Goal: Answer question/provide support: Share knowledge or assist other users

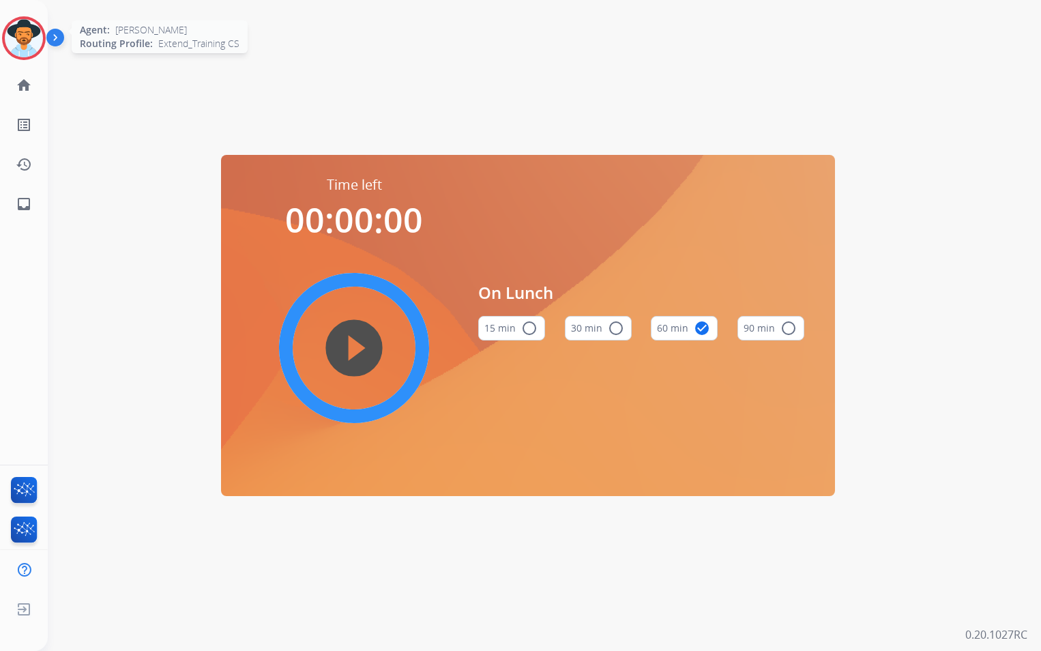
click at [25, 40] on img at bounding box center [24, 38] width 38 height 38
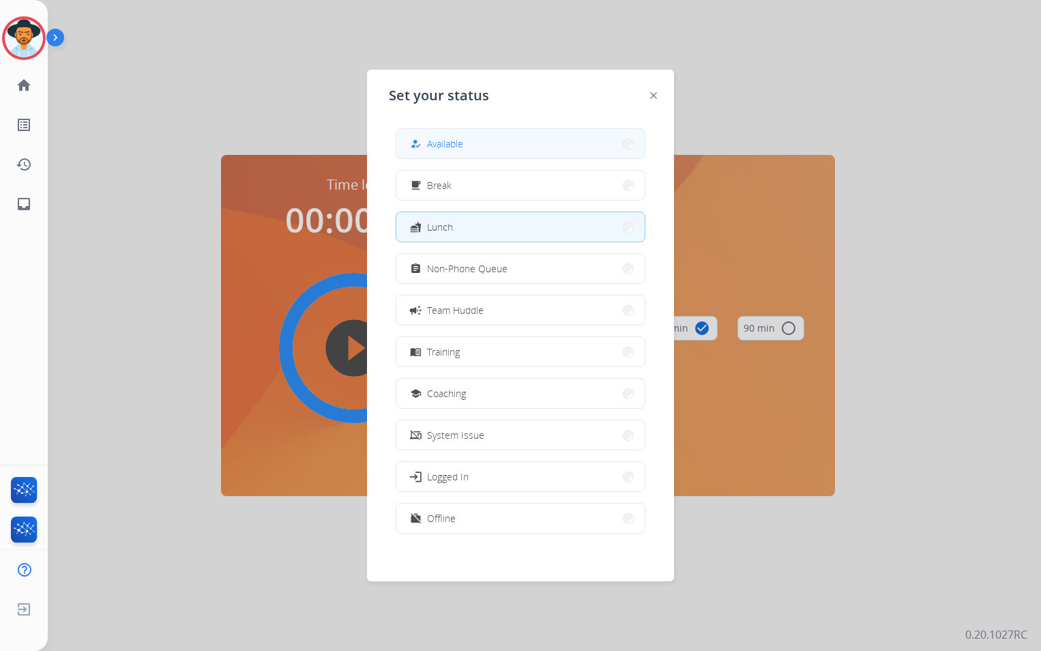
click at [543, 136] on button "how_to_reg Available" at bounding box center [520, 143] width 248 height 29
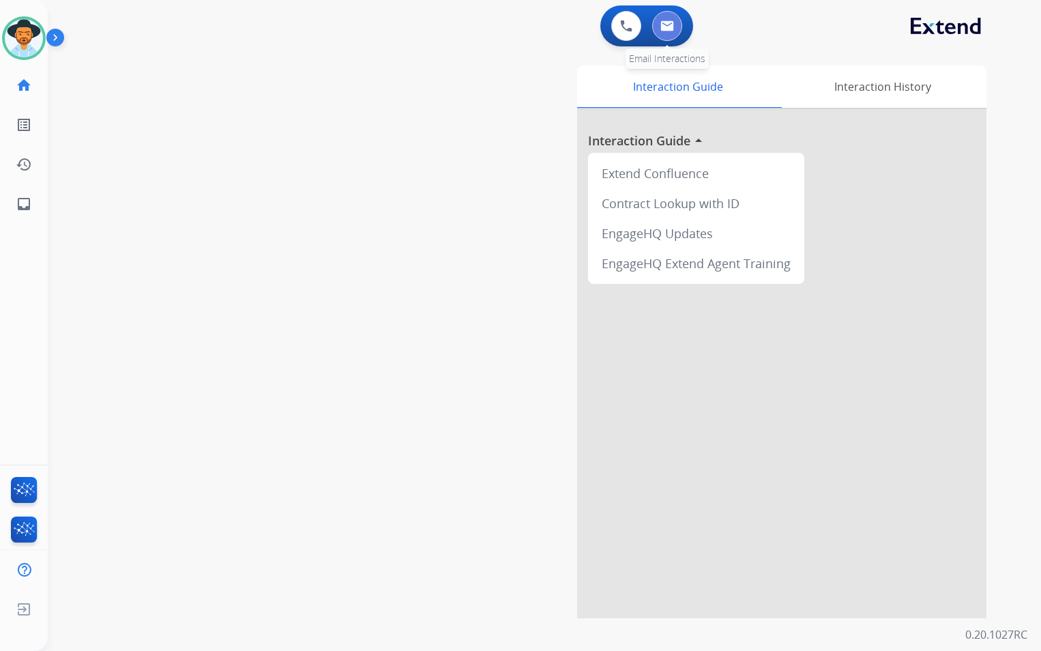
click at [676, 27] on button at bounding box center [667, 26] width 30 height 30
select select "**********"
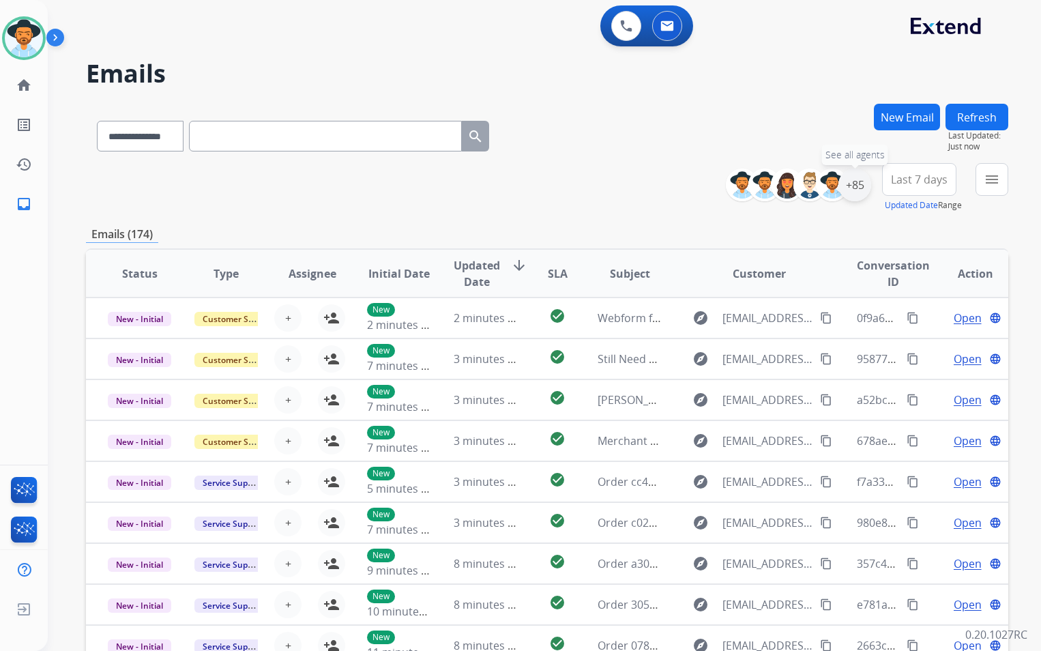
click at [862, 183] on div "+85" at bounding box center [854, 184] width 33 height 33
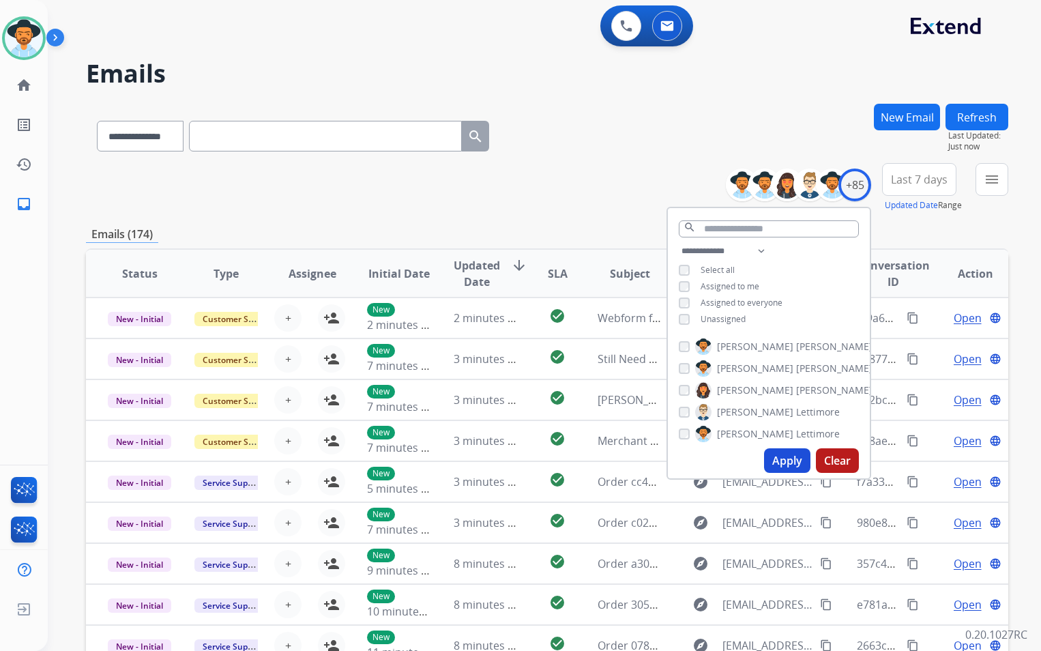
click at [717, 314] on span "Unassigned" at bounding box center [722, 319] width 45 height 12
click at [777, 453] on button "Apply" at bounding box center [787, 460] width 46 height 25
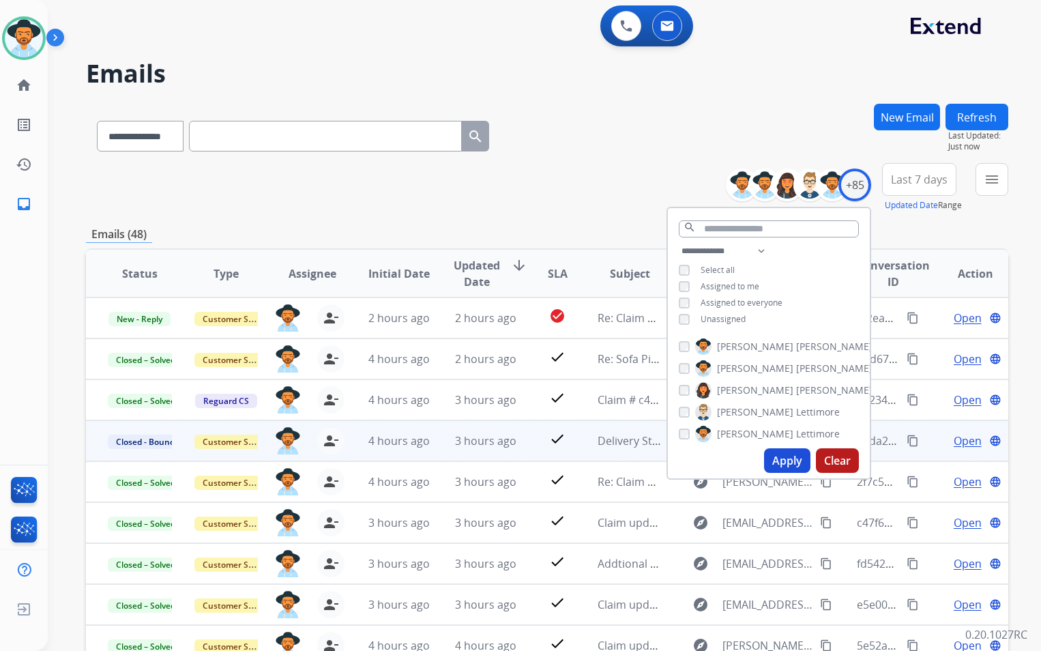
scroll to position [1, 0]
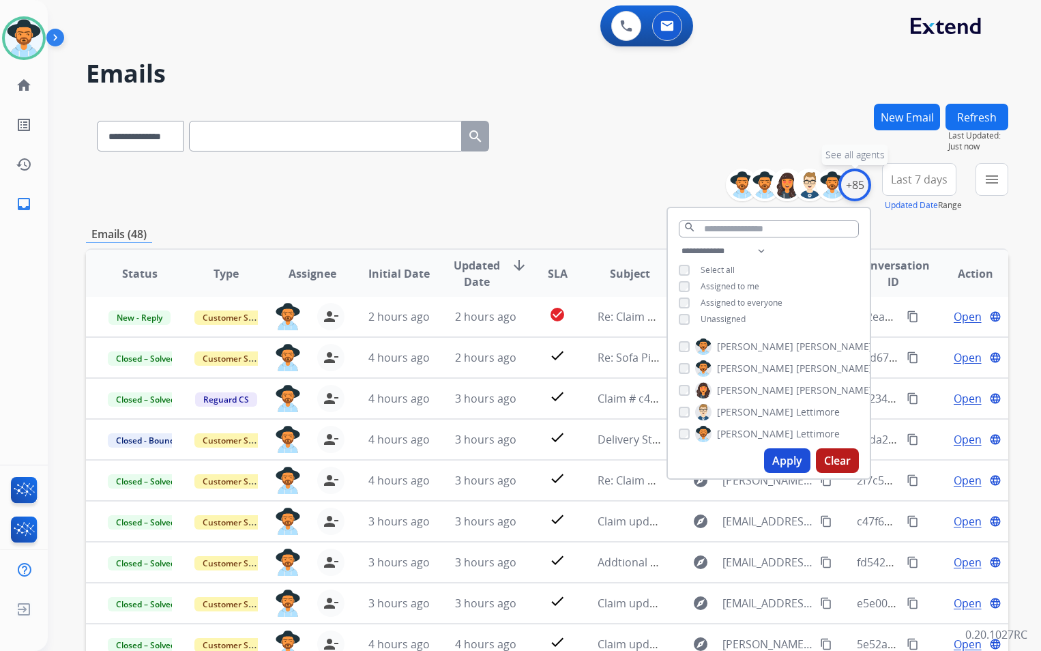
click at [853, 189] on div "+85" at bounding box center [854, 184] width 33 height 33
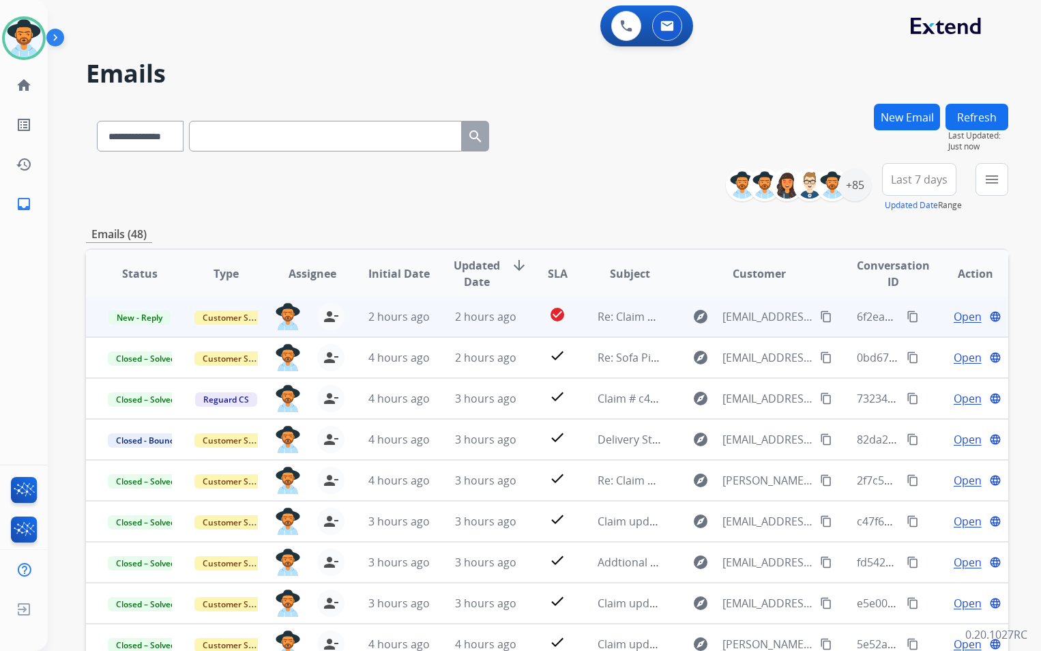
click at [820, 314] on mat-icon "content_copy" at bounding box center [826, 316] width 12 height 12
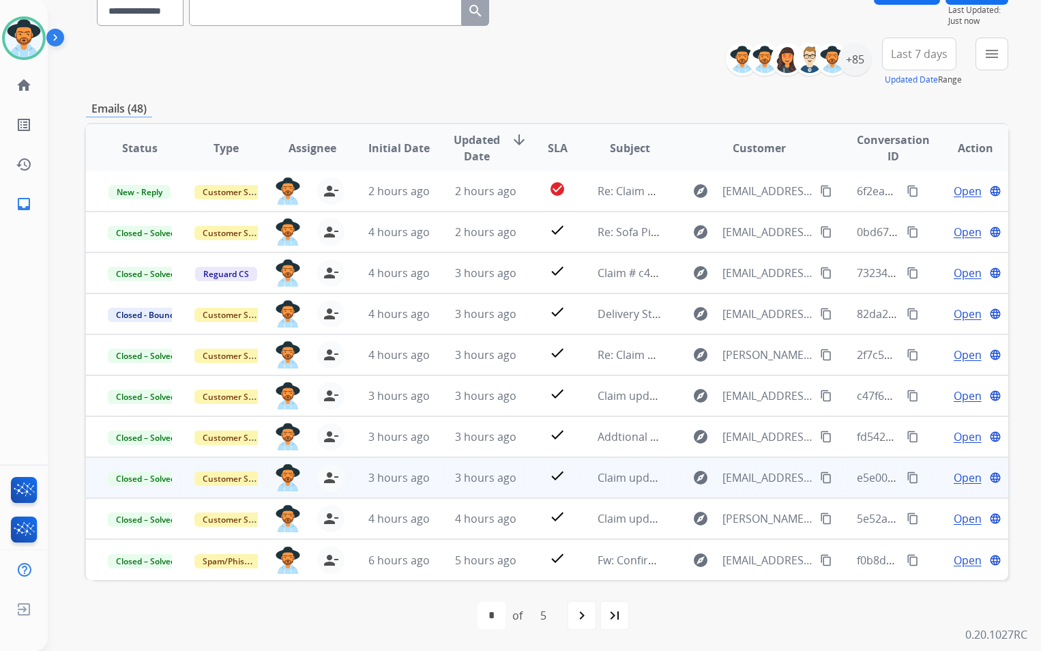
scroll to position [0, 0]
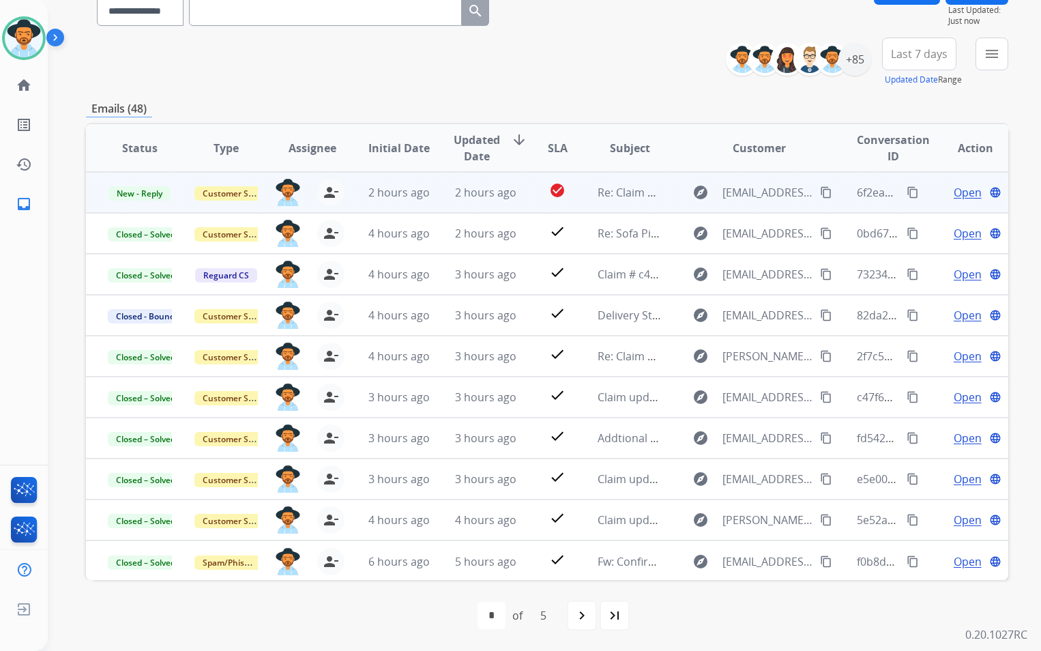
click at [603, 197] on span "Re: Claim update" at bounding box center [640, 192] width 87 height 15
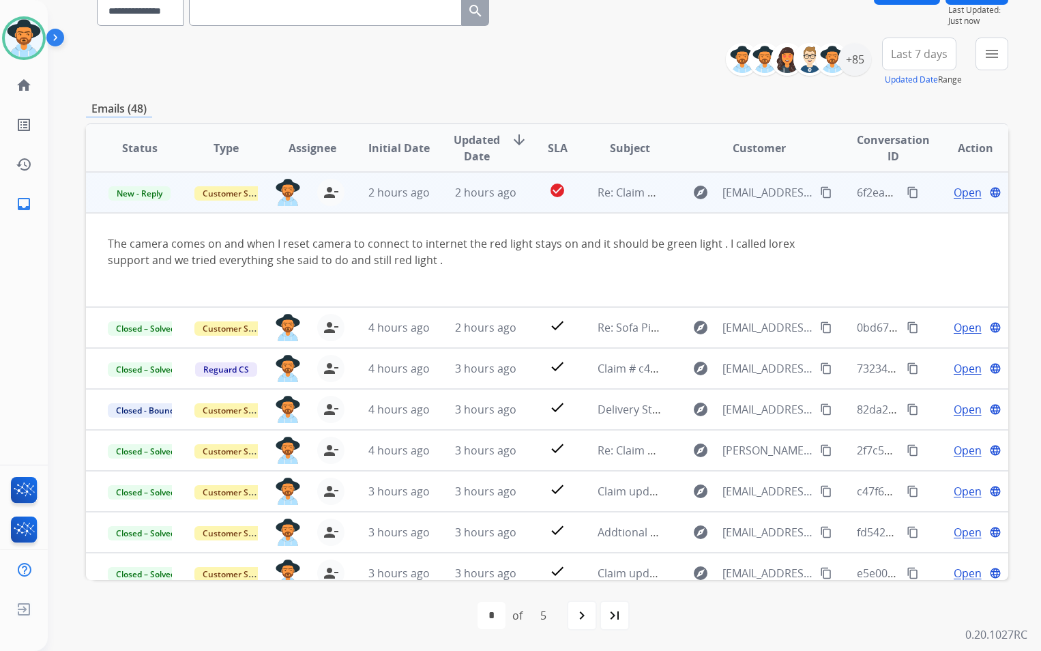
click at [962, 192] on span "Open" at bounding box center [967, 192] width 28 height 16
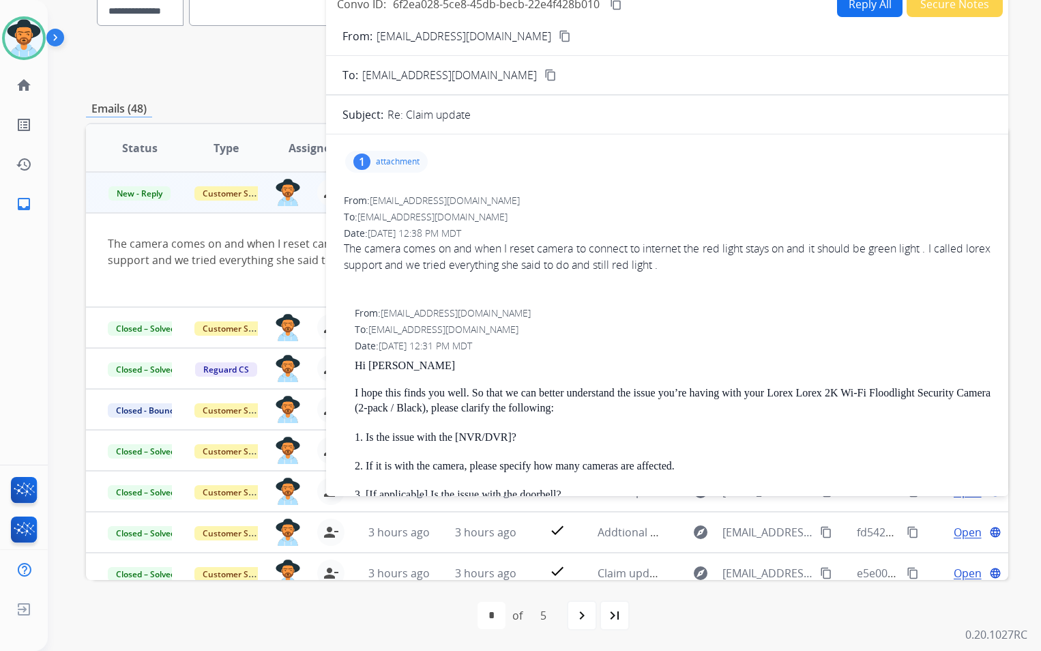
click at [392, 164] on p "attachment" at bounding box center [398, 161] width 44 height 11
click at [414, 199] on div "file_copy" at bounding box center [393, 199] width 68 height 48
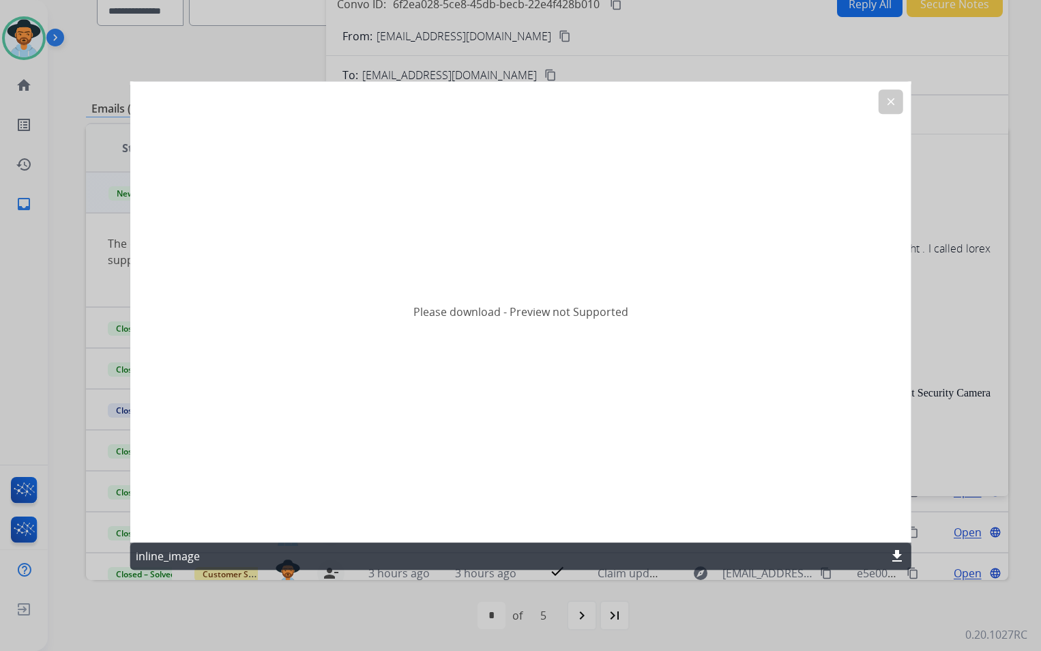
click at [667, 390] on div "Please download - Preview not Supported" at bounding box center [520, 311] width 781 height 461
click at [156, 560] on p "inline_image" at bounding box center [168, 556] width 64 height 16
click at [895, 557] on mat-icon "download" at bounding box center [897, 556] width 16 height 16
click at [888, 106] on mat-icon "clear" at bounding box center [890, 101] width 12 height 12
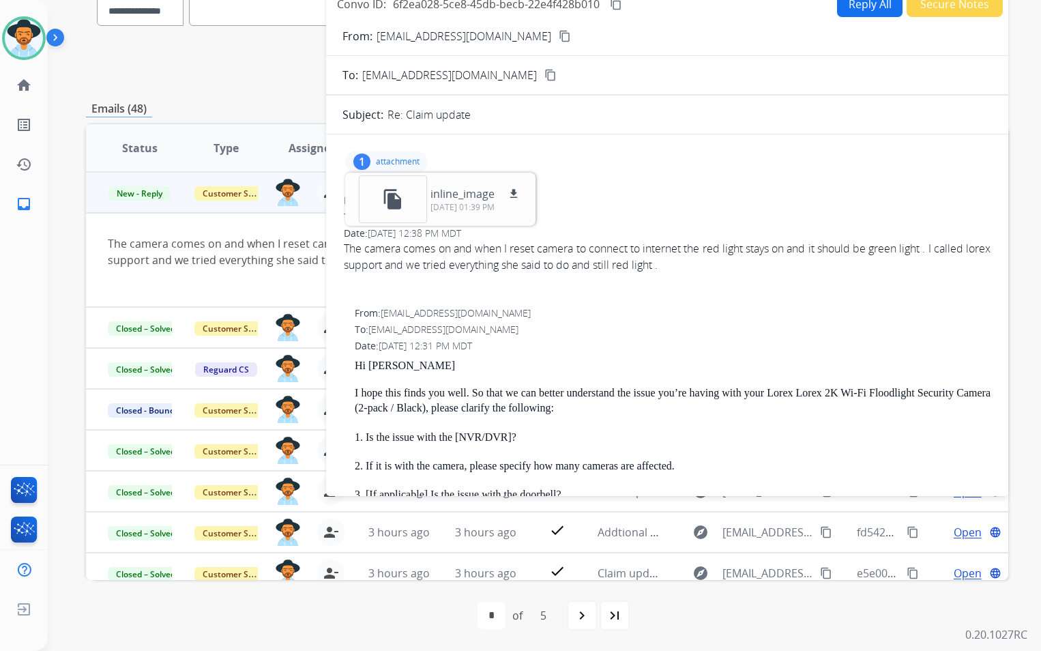
click at [402, 164] on p "attachment" at bounding box center [398, 161] width 44 height 11
click at [790, 162] on div "1 attachment" at bounding box center [666, 161] width 649 height 33
click at [394, 160] on p "attachment" at bounding box center [398, 161] width 44 height 11
click at [442, 194] on p "inline_image" at bounding box center [462, 194] width 64 height 16
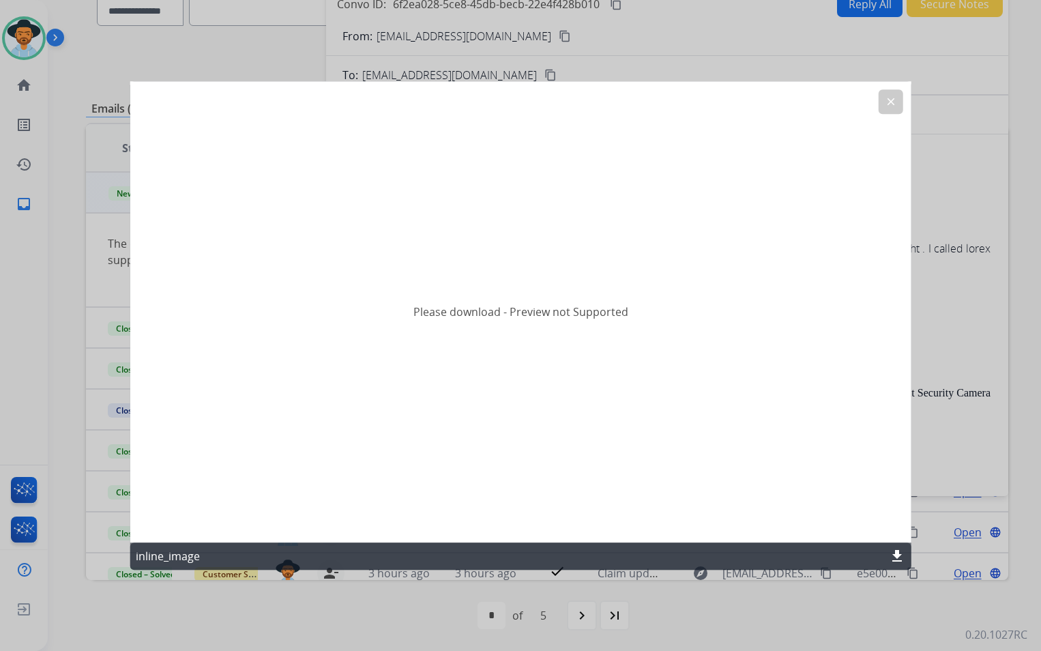
click at [504, 299] on div "Please download - Preview not Supported" at bounding box center [520, 311] width 781 height 461
drag, startPoint x: 503, startPoint y: 312, endPoint x: 892, endPoint y: 108, distance: 439.0
click at [892, 108] on button "clear" at bounding box center [890, 101] width 25 height 25
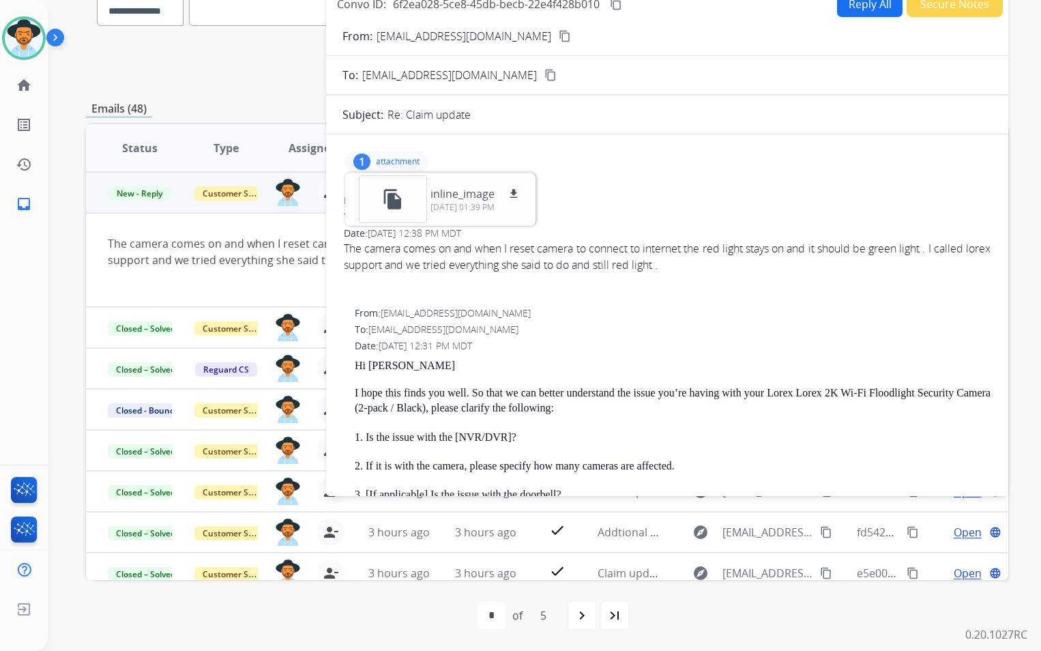
click at [821, 49] on form "From: [EMAIL_ADDRESS][DOMAIN_NAME] content_copy To: [EMAIL_ADDRESS][DOMAIN_NAME…" at bounding box center [667, 487] width 682 height 940
click at [428, 154] on div "1 attachment file_copy inline_image download [DATE] 01:39 PM" at bounding box center [666, 161] width 649 height 33
click at [420, 160] on div "1 attachment file_copy inline_image download [DATE] 01:39 PM" at bounding box center [386, 162] width 83 height 22
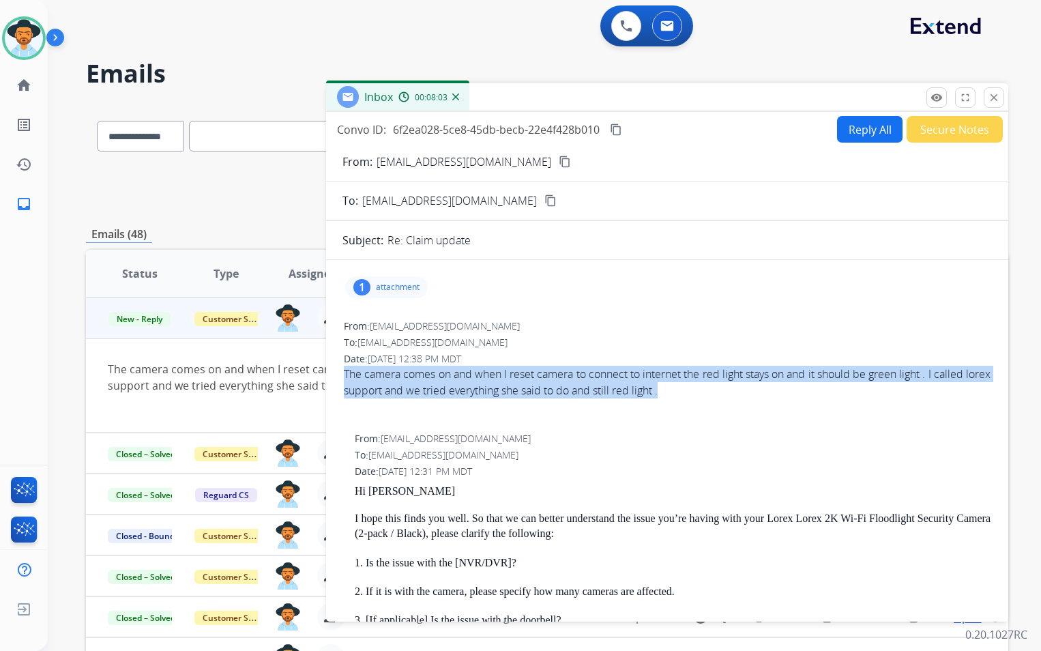
drag, startPoint x: 689, startPoint y: 391, endPoint x: 344, endPoint y: 374, distance: 344.8
click at [344, 374] on div "The camera comes on and when I reset camera to connect to internet the red ligh…" at bounding box center [667, 382] width 647 height 33
click at [934, 132] on button "Secure Notes" at bounding box center [954, 129] width 96 height 27
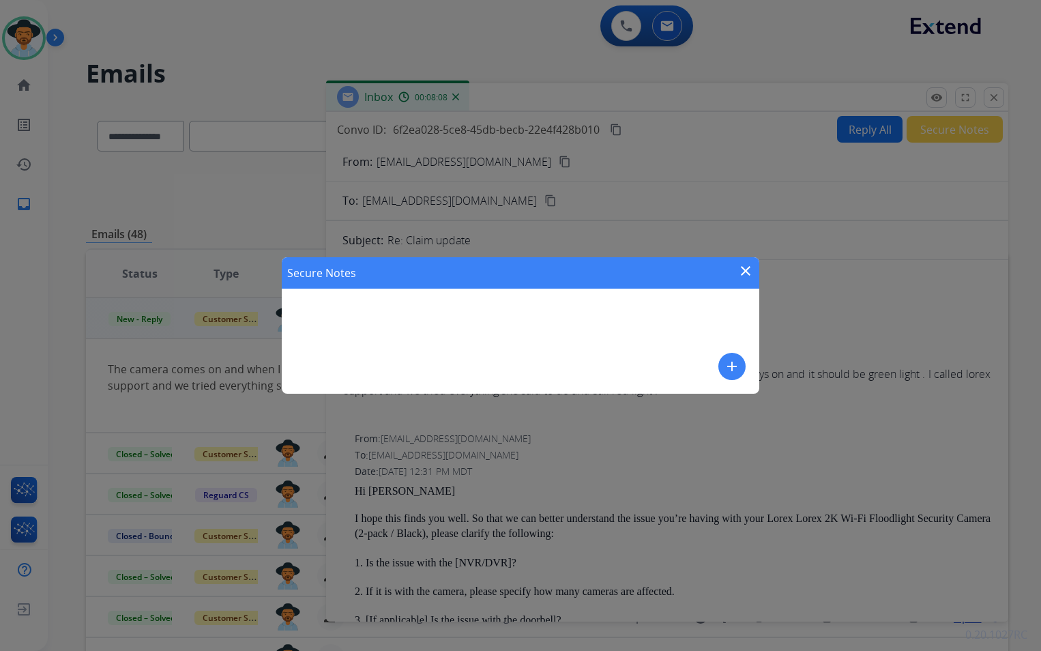
click at [455, 340] on div "Secure Notes close add" at bounding box center [520, 325] width 477 height 136
click at [732, 371] on mat-icon "add" at bounding box center [732, 366] width 16 height 16
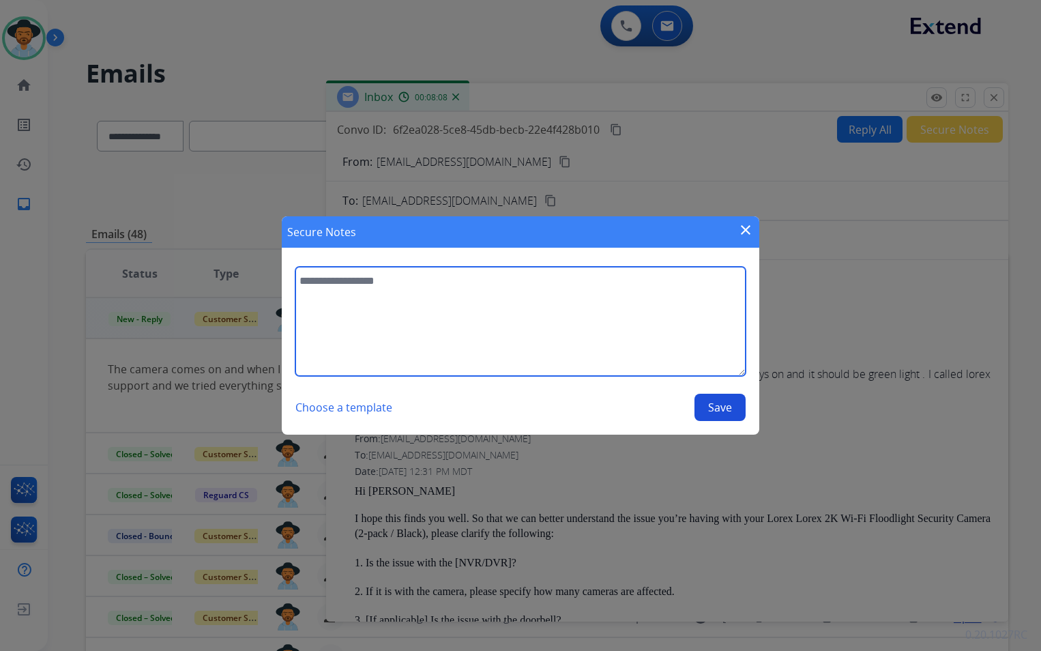
click at [475, 327] on textarea at bounding box center [520, 321] width 450 height 109
type textarea "**********"
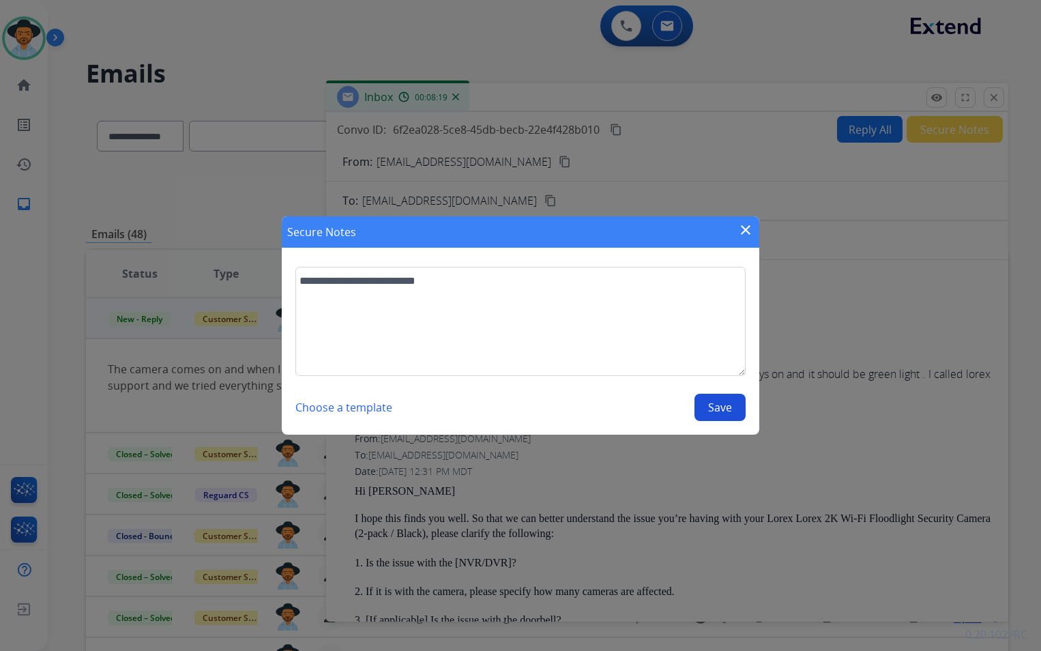
click at [726, 409] on button "Save" at bounding box center [719, 407] width 51 height 27
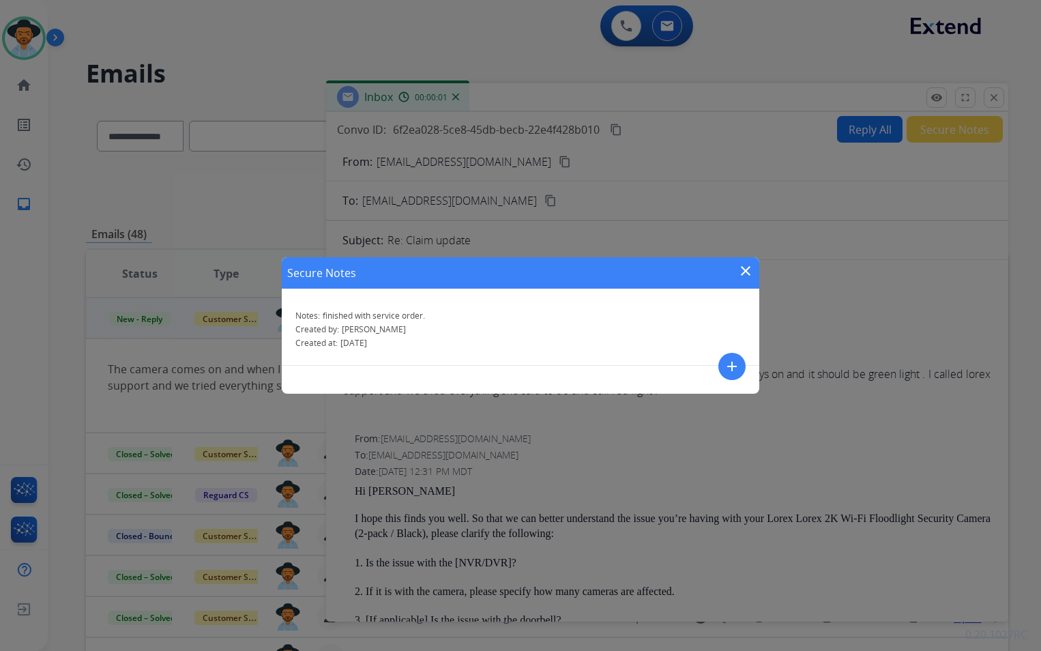
click at [743, 271] on mat-icon "close" at bounding box center [745, 271] width 16 height 16
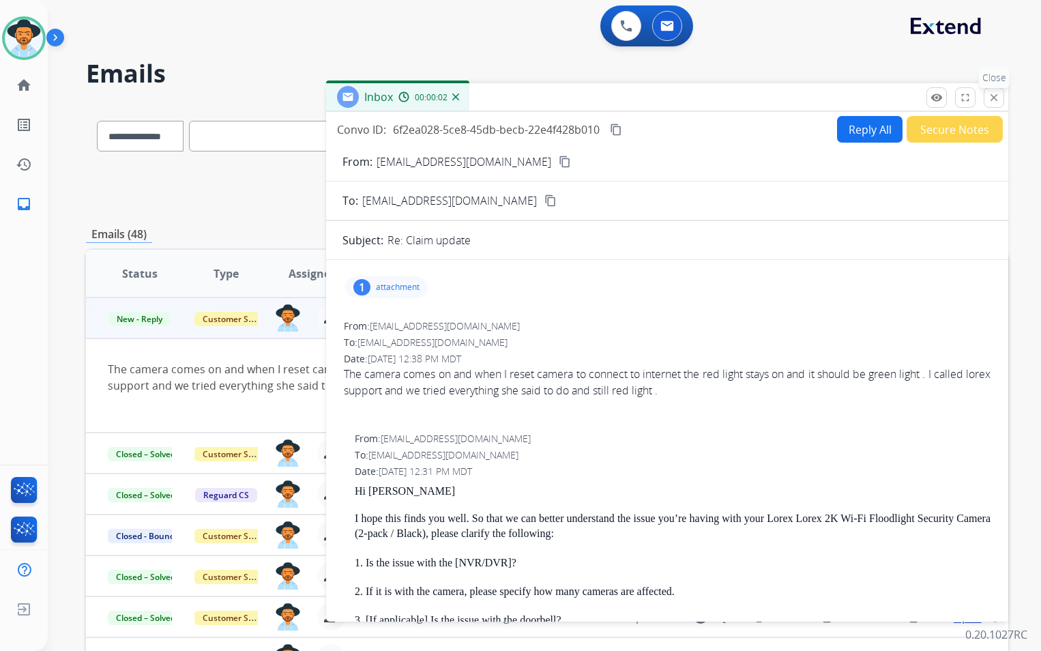
click at [1003, 95] on button "close Close" at bounding box center [993, 97] width 20 height 20
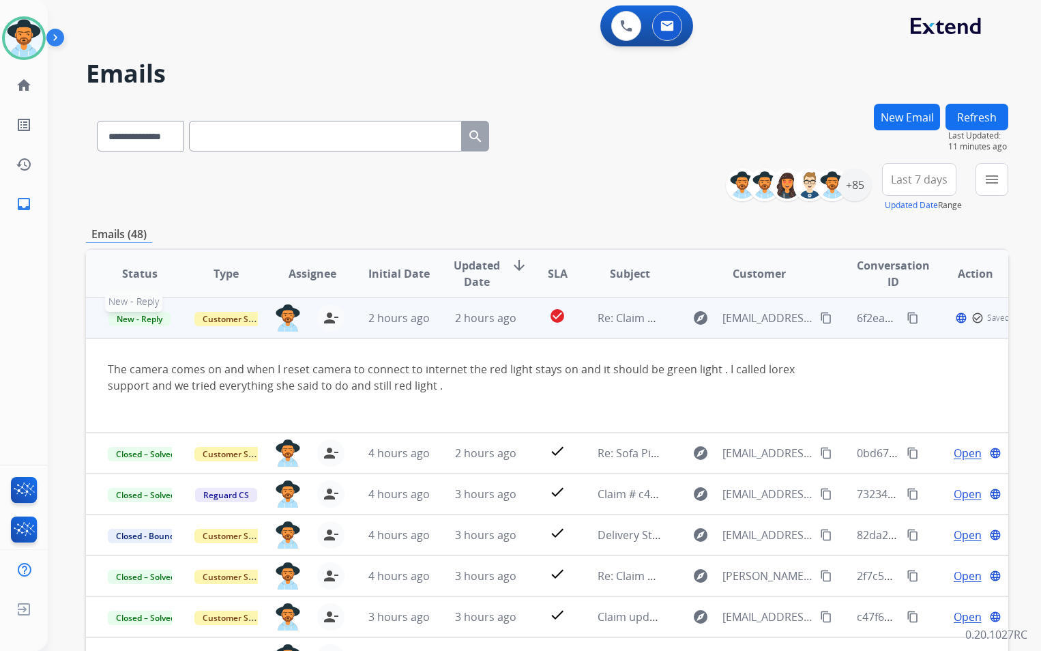
click at [160, 319] on span "New - Reply" at bounding box center [139, 319] width 62 height 14
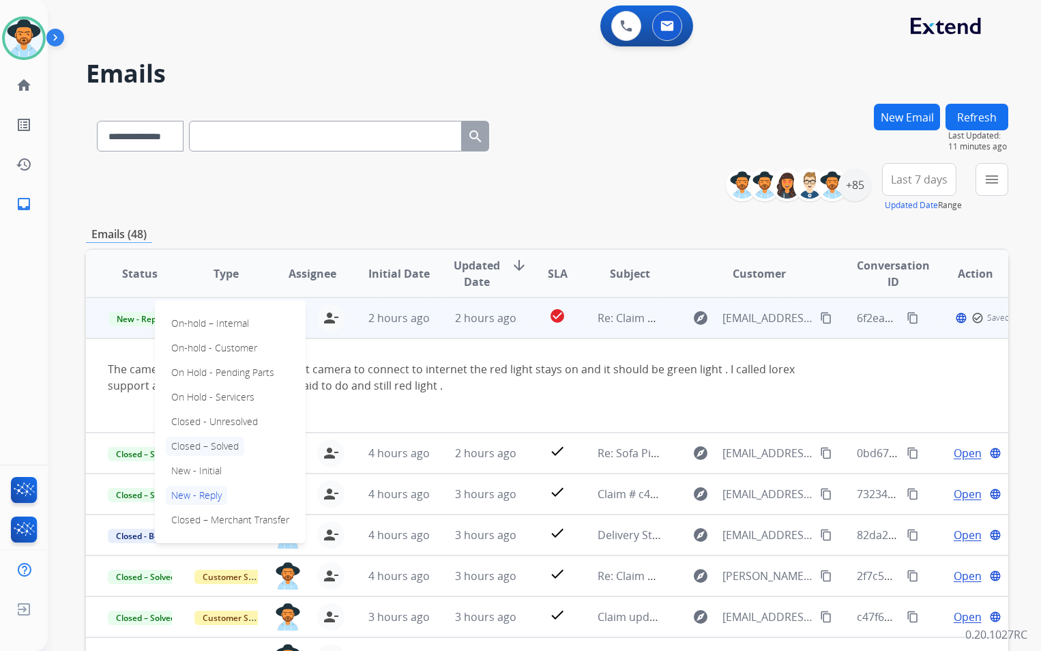
click at [214, 452] on p "Closed – Solved" at bounding box center [205, 445] width 78 height 19
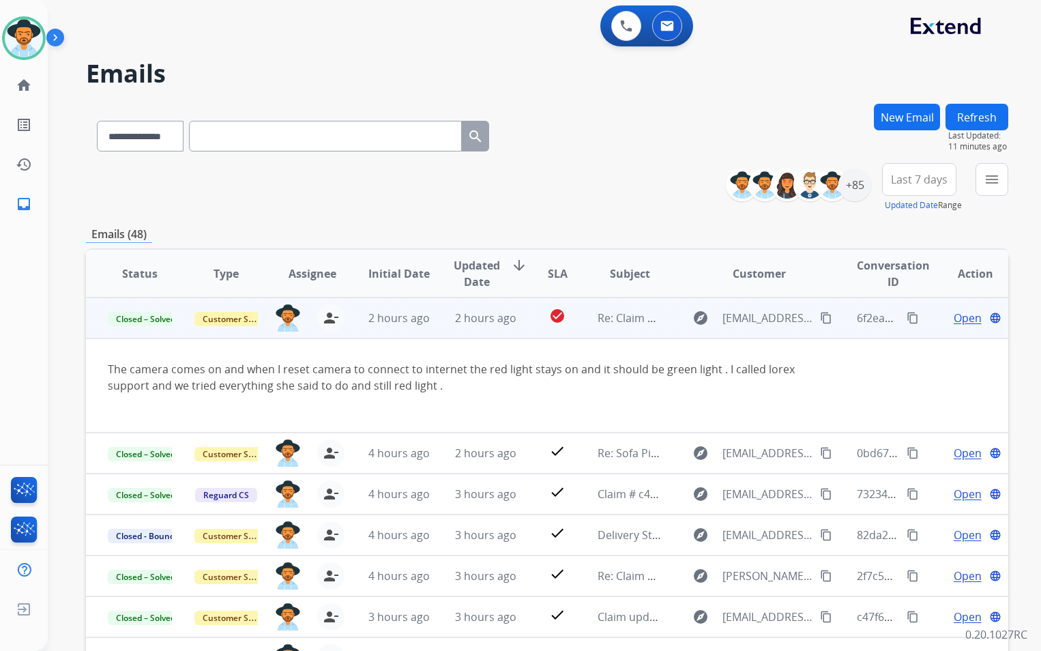
click at [578, 322] on td "Re: Claim update" at bounding box center [619, 317] width 87 height 41
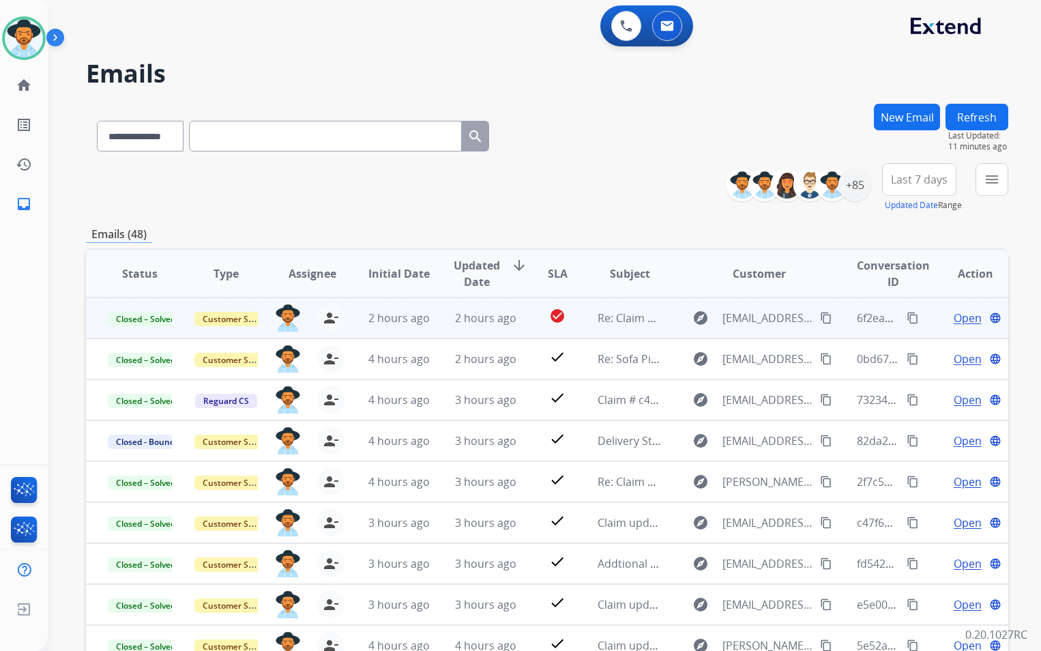
click at [990, 113] on button "Refresh" at bounding box center [976, 117] width 63 height 27
click at [966, 122] on button "Refresh" at bounding box center [976, 117] width 63 height 27
click at [862, 186] on div "+85" at bounding box center [854, 184] width 33 height 33
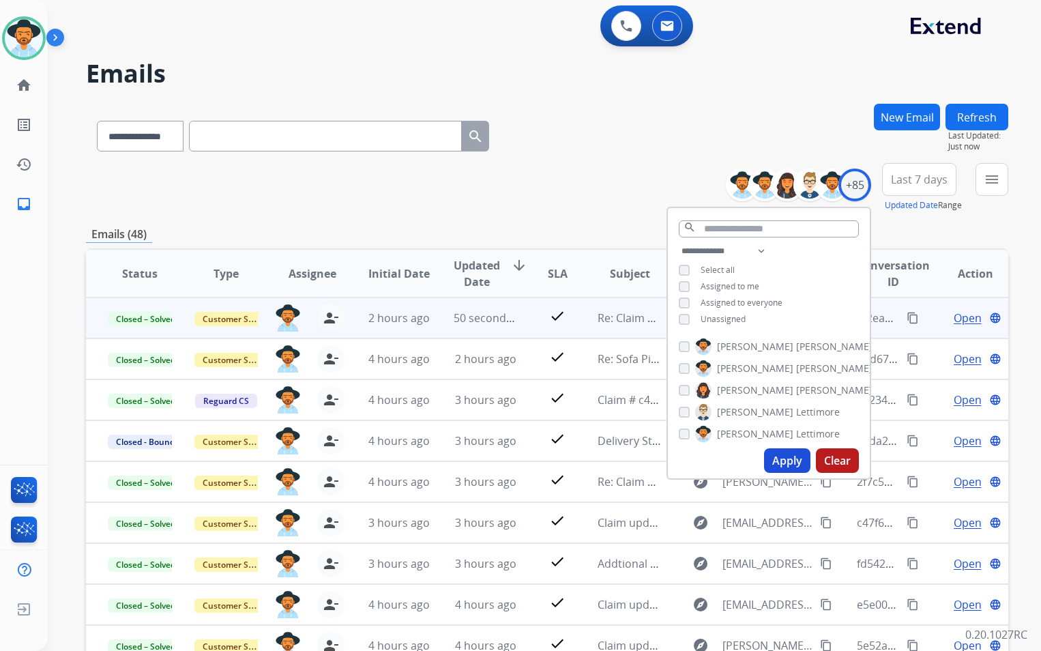
click at [707, 316] on span "Unassigned" at bounding box center [722, 319] width 45 height 12
click at [904, 179] on span "Last 7 days" at bounding box center [919, 179] width 57 height 5
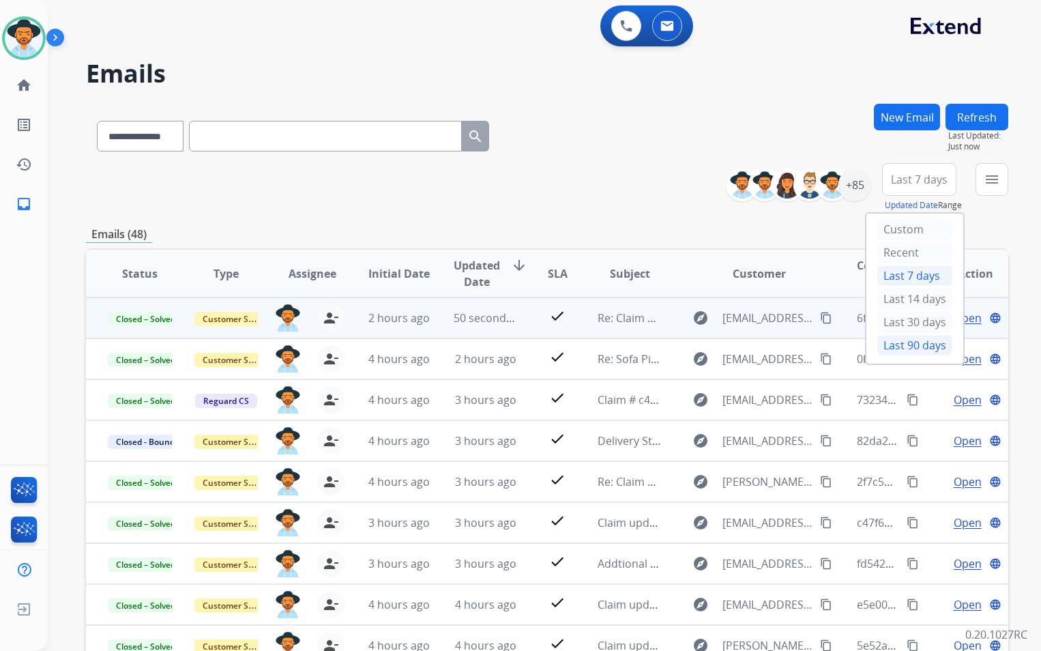
click at [891, 343] on div "Last 90 days" at bounding box center [914, 345] width 75 height 20
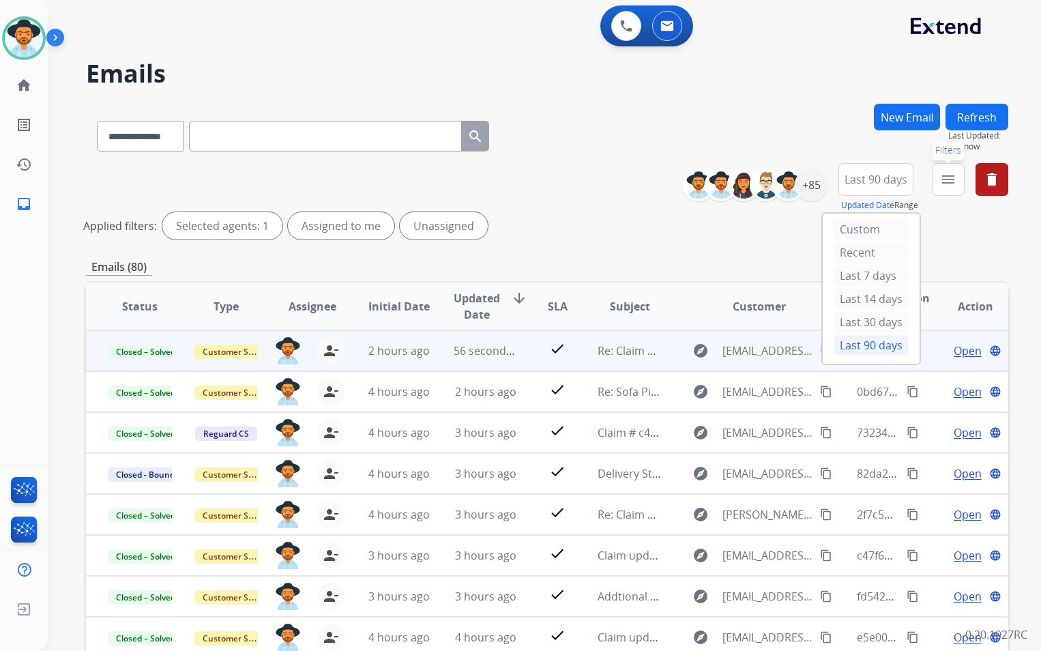
click at [949, 173] on mat-icon "menu" at bounding box center [948, 179] width 16 height 16
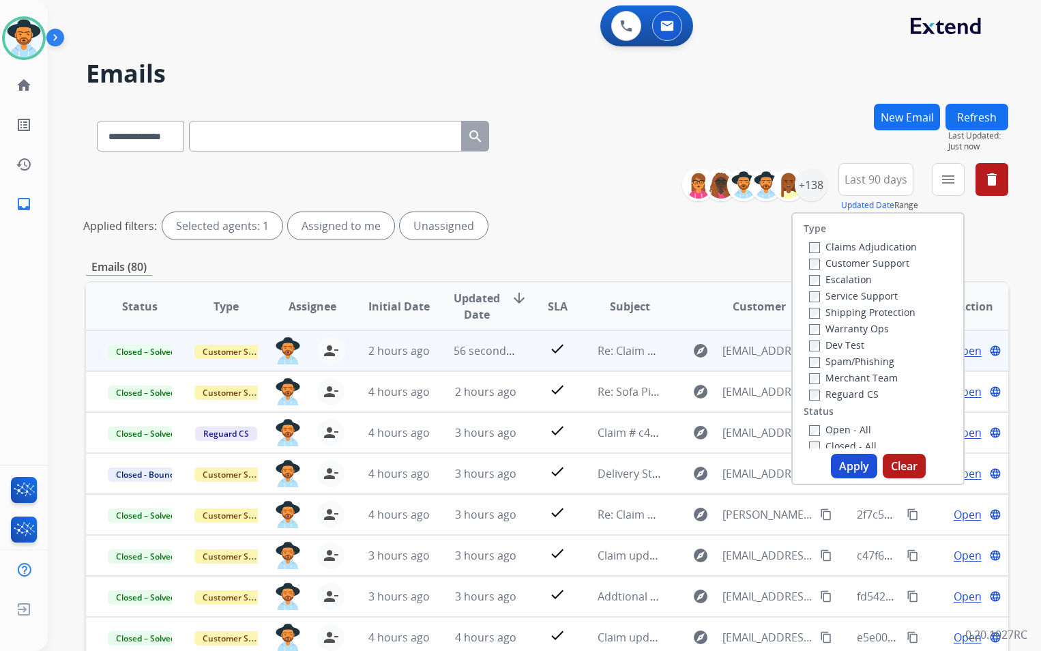
click at [838, 266] on label "Customer Support" at bounding box center [859, 262] width 100 height 13
click at [833, 312] on label "Shipping Protection" at bounding box center [862, 312] width 106 height 13
click at [839, 393] on label "Reguard CS" at bounding box center [844, 393] width 70 height 13
click at [834, 427] on label "Open - All" at bounding box center [840, 429] width 62 height 13
drag, startPoint x: 834, startPoint y: 427, endPoint x: 846, endPoint y: 465, distance: 39.9
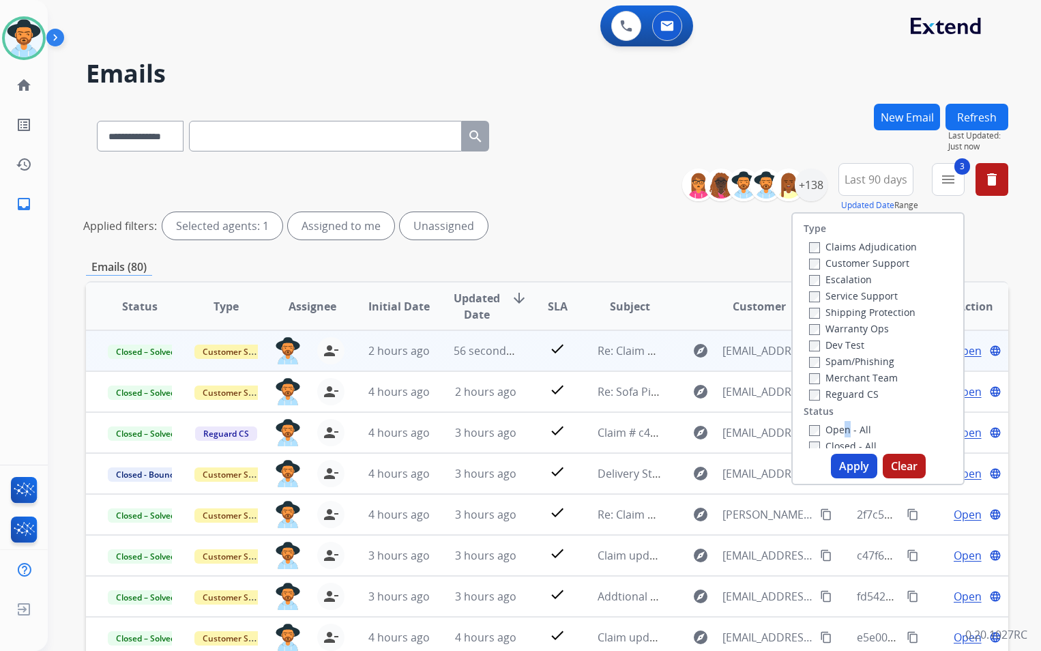
click at [846, 465] on button "Apply" at bounding box center [854, 466] width 46 height 25
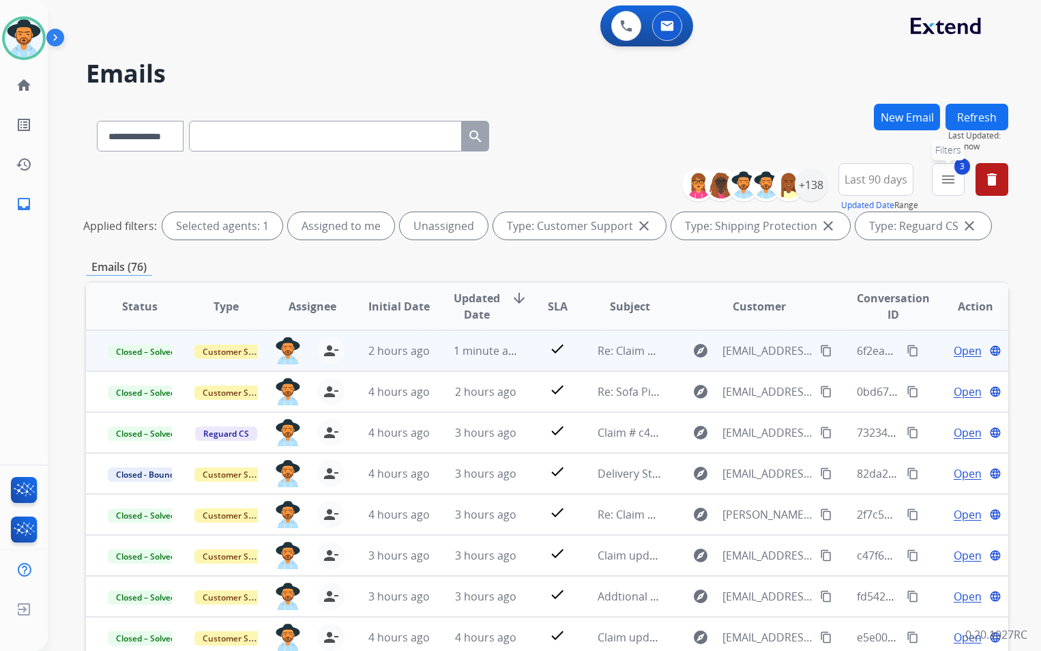
click at [947, 189] on button "3 menu Filters" at bounding box center [948, 179] width 33 height 33
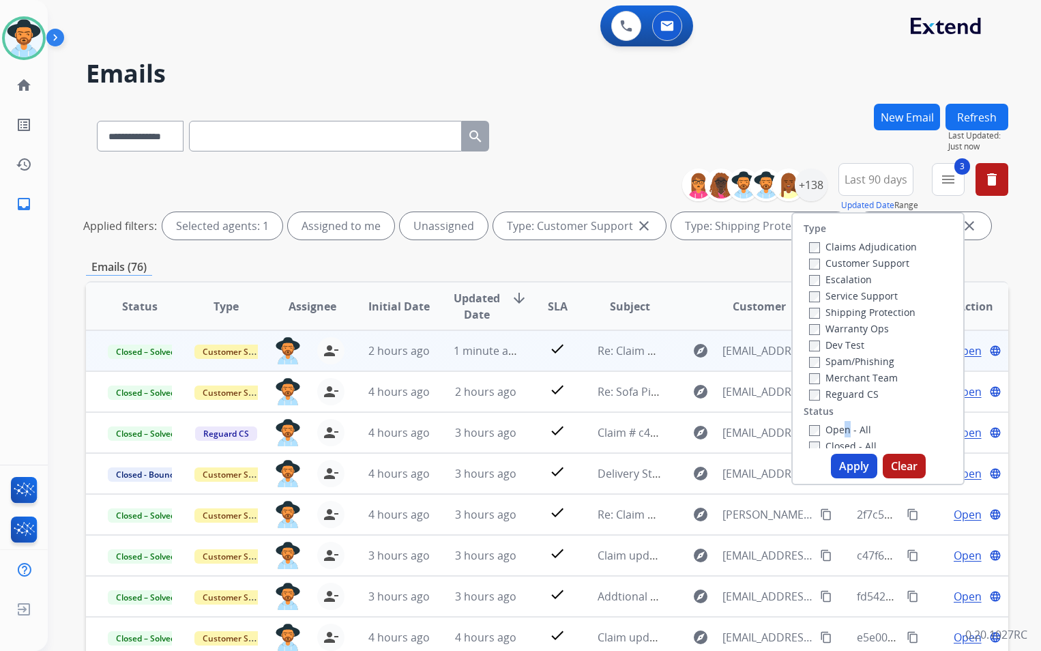
click at [838, 432] on label "Open - All" at bounding box center [840, 429] width 62 height 13
click at [854, 469] on button "Apply" at bounding box center [854, 466] width 46 height 25
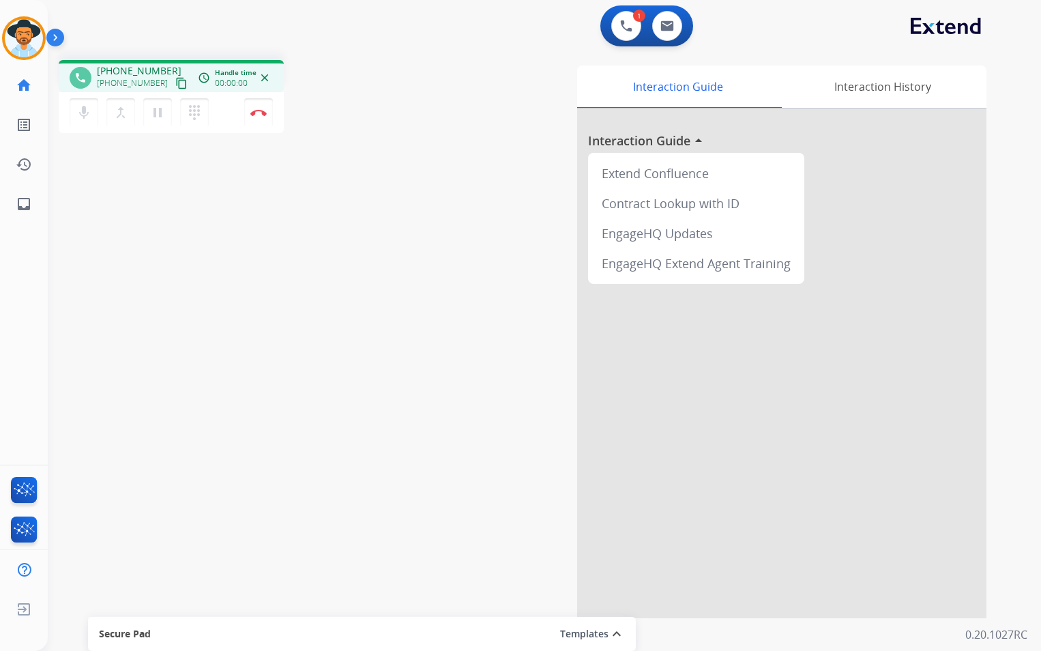
click at [175, 79] on mat-icon "content_copy" at bounding box center [181, 83] width 12 height 12
click at [255, 115] on img at bounding box center [258, 112] width 16 height 7
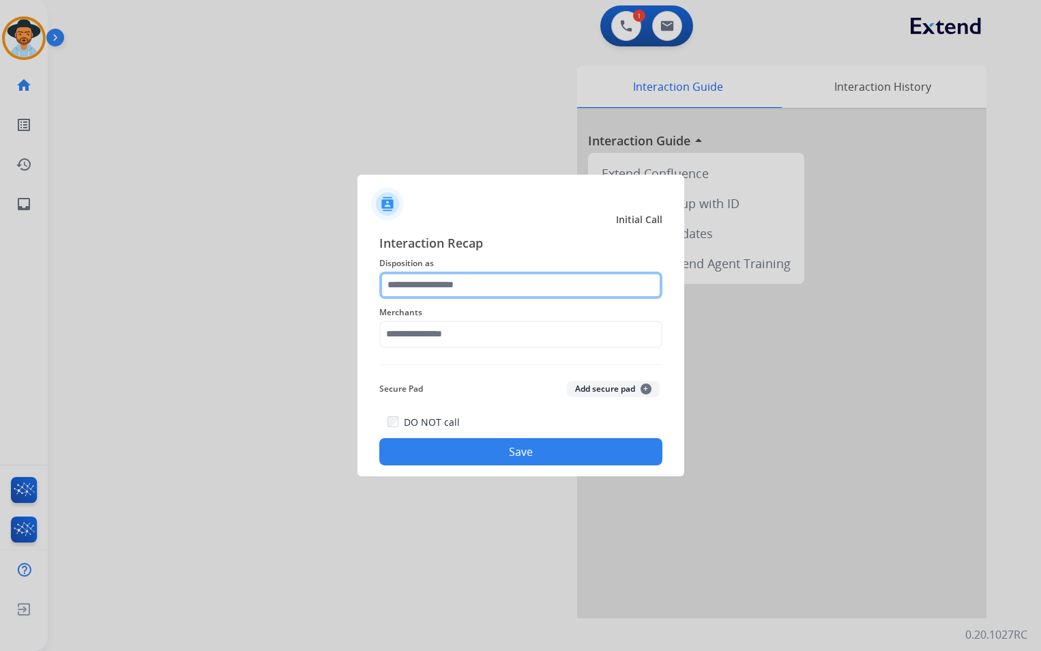
click at [512, 282] on input "text" at bounding box center [520, 284] width 283 height 27
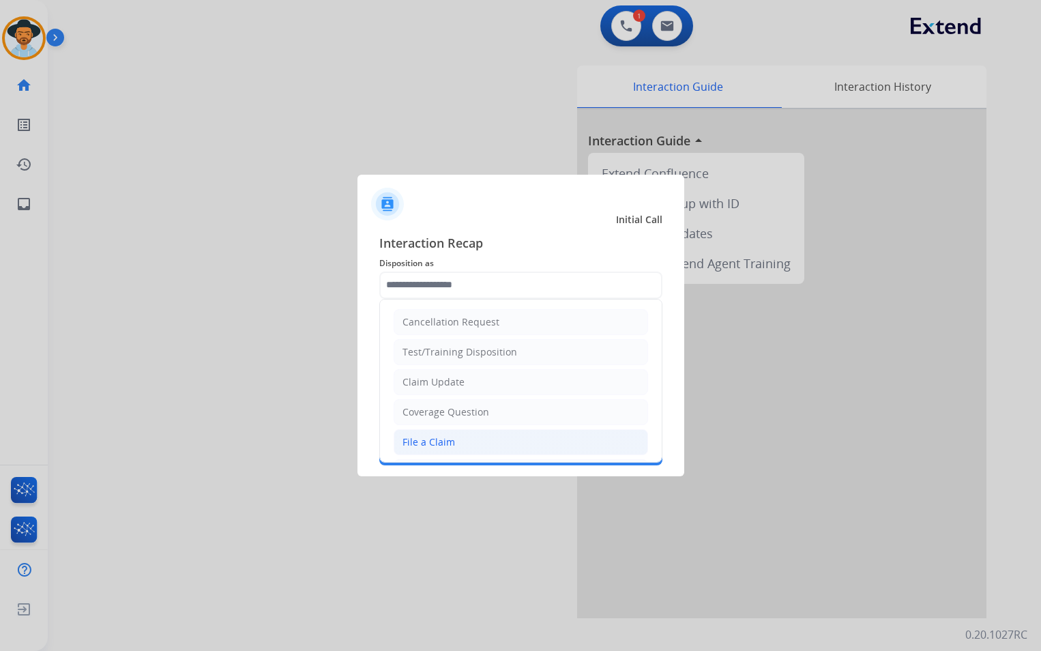
click at [454, 442] on li "File a Claim" at bounding box center [521, 442] width 254 height 26
type input "**********"
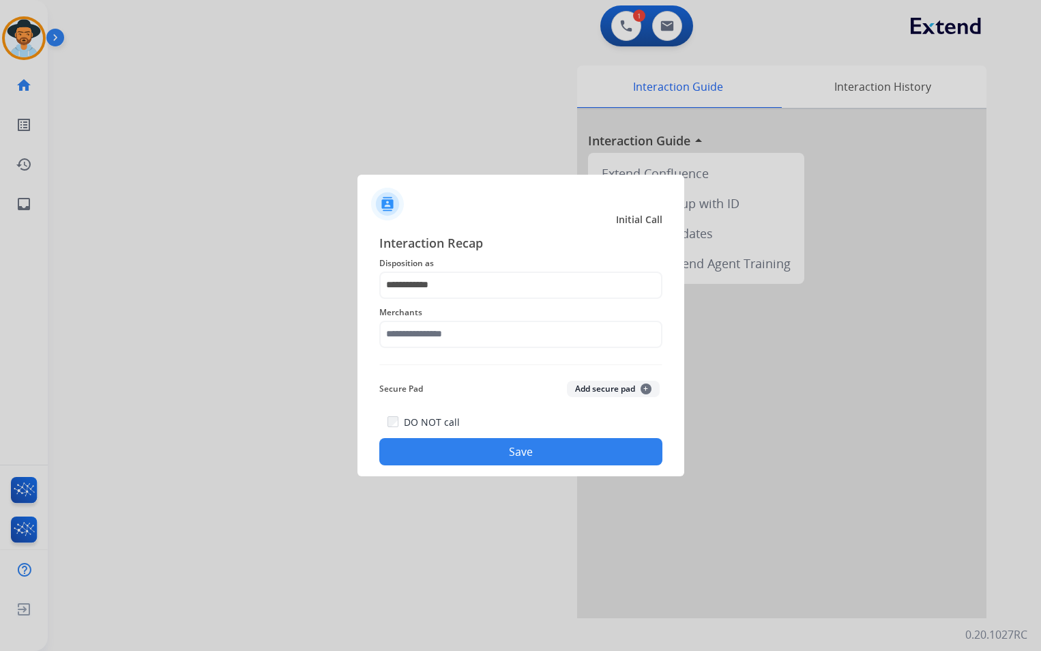
click at [441, 318] on span "Merchants" at bounding box center [520, 312] width 283 height 16
click at [436, 329] on input "text" at bounding box center [520, 334] width 283 height 27
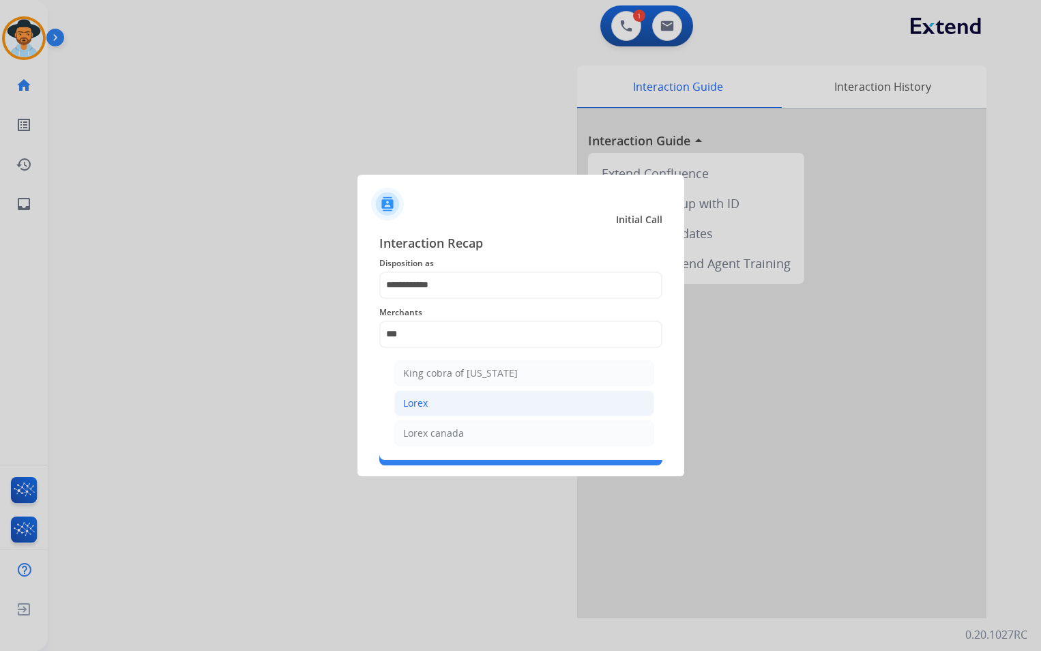
click at [422, 395] on li "Lorex" at bounding box center [524, 403] width 260 height 26
type input "*****"
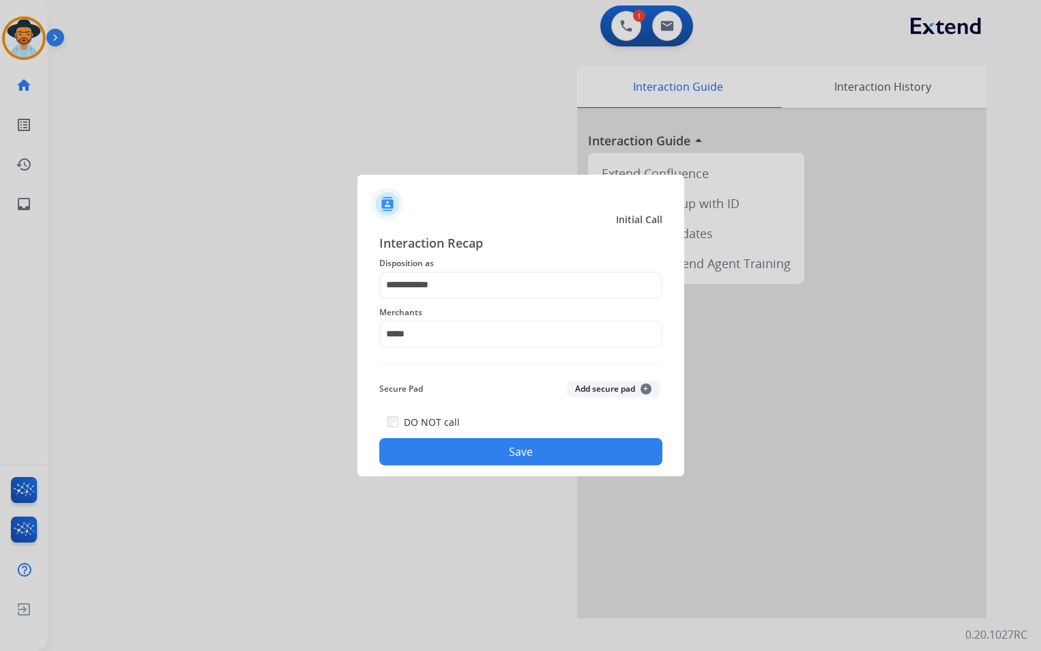
click at [490, 449] on button "Save" at bounding box center [520, 451] width 283 height 27
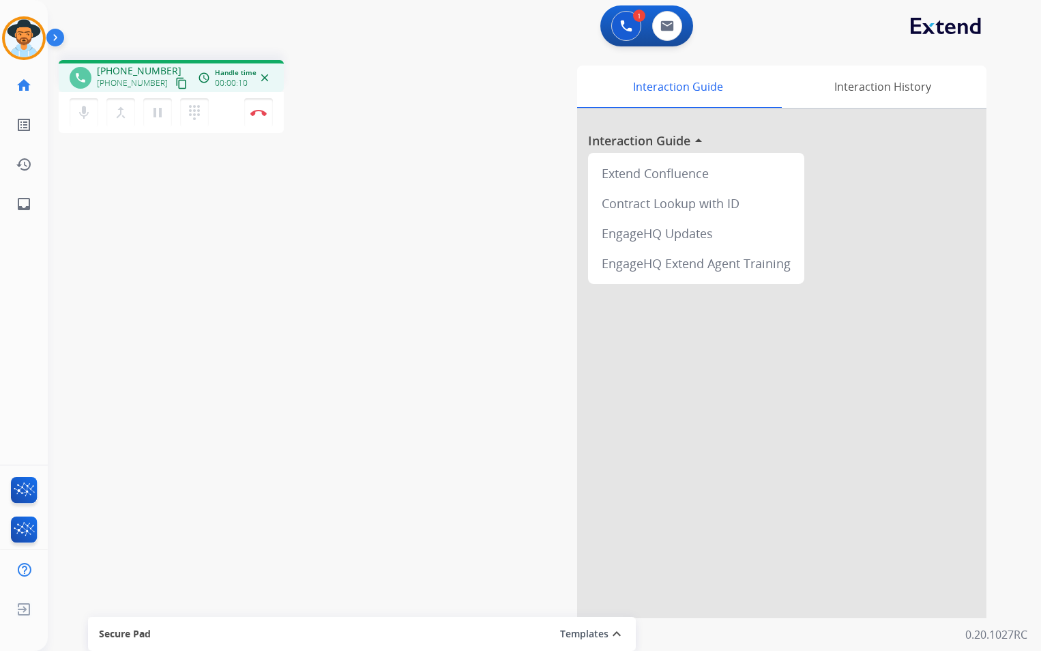
click at [175, 84] on mat-icon "content_copy" at bounding box center [181, 83] width 12 height 12
click at [158, 116] on mat-icon "pause" at bounding box center [157, 112] width 16 height 16
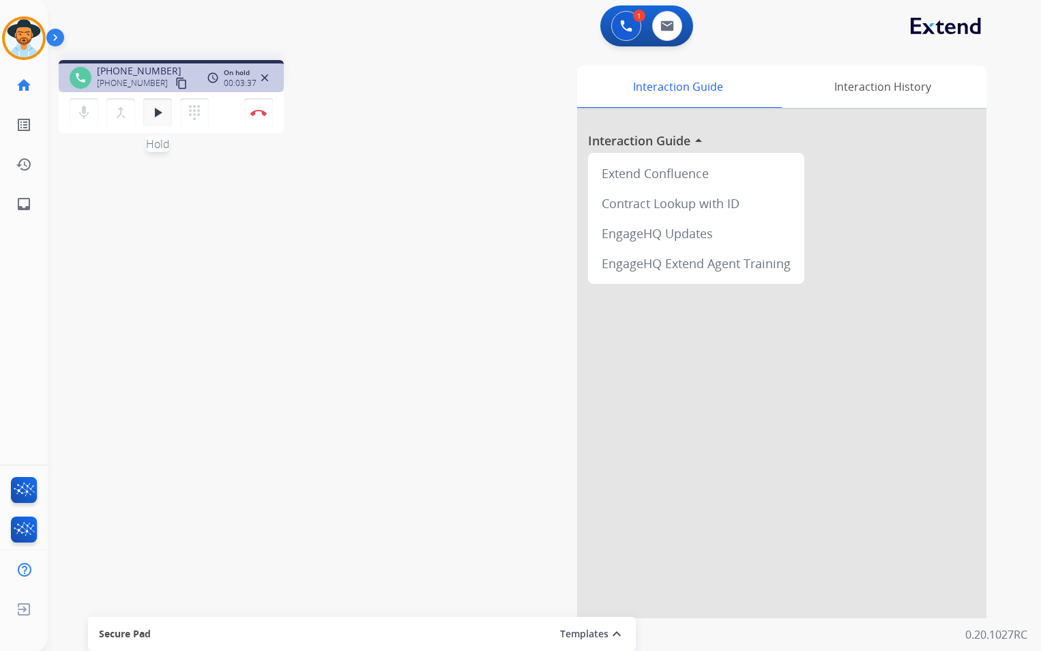
click at [158, 116] on mat-icon "play_arrow" at bounding box center [157, 112] width 16 height 16
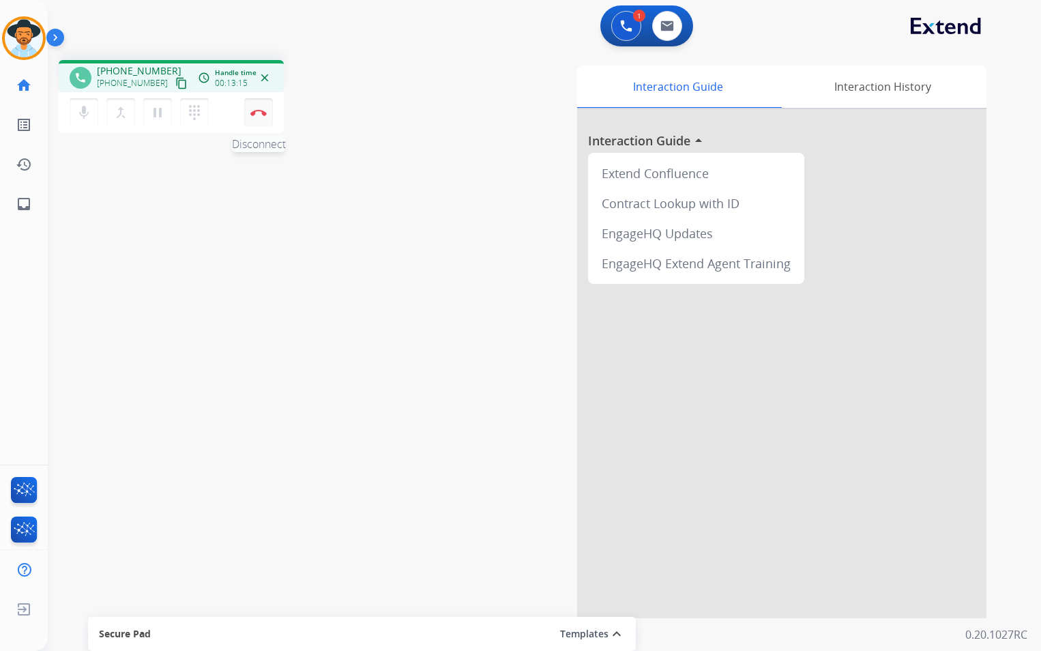
click at [260, 119] on button "Disconnect" at bounding box center [258, 112] width 29 height 29
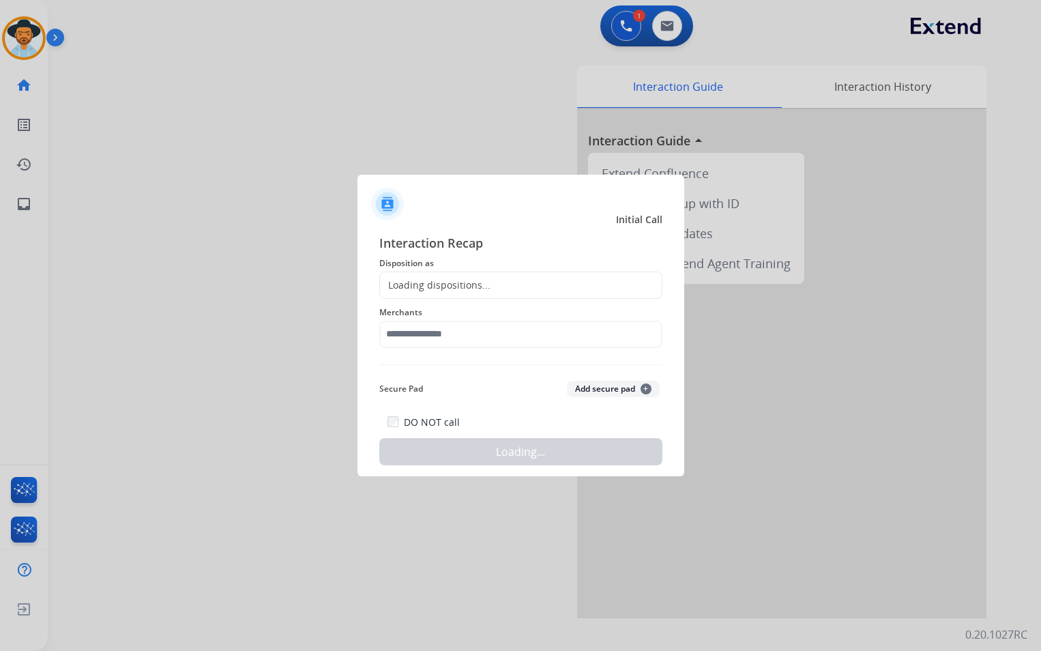
click at [469, 289] on div "Loading dispositions..." at bounding box center [435, 285] width 110 height 14
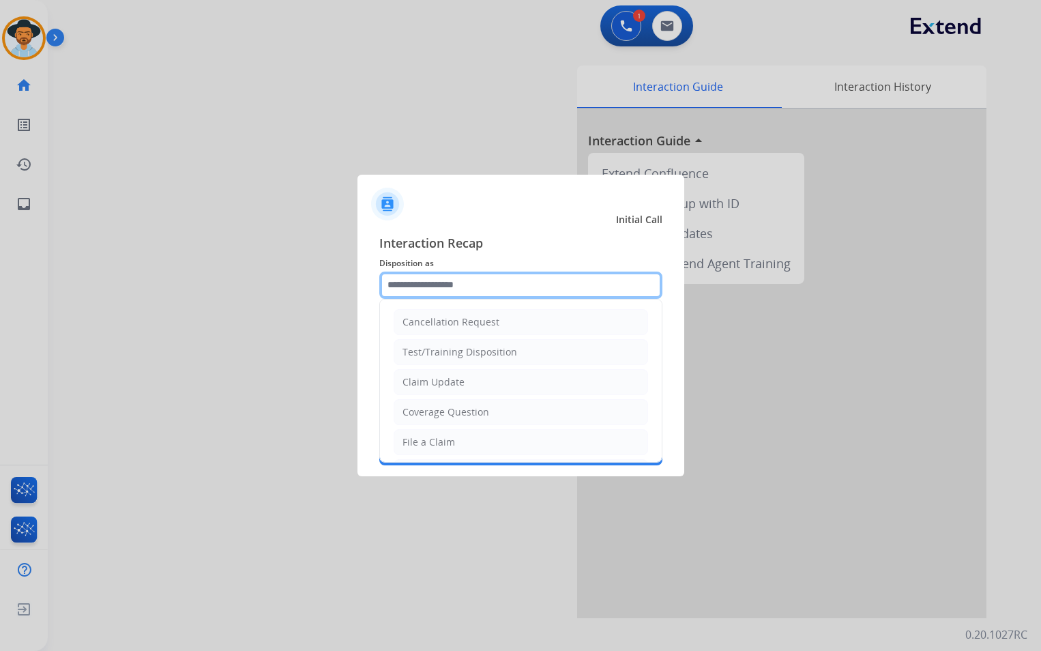
click at [482, 290] on input "text" at bounding box center [520, 284] width 283 height 27
click at [451, 435] on div "File a Claim" at bounding box center [428, 442] width 53 height 14
type input "**********"
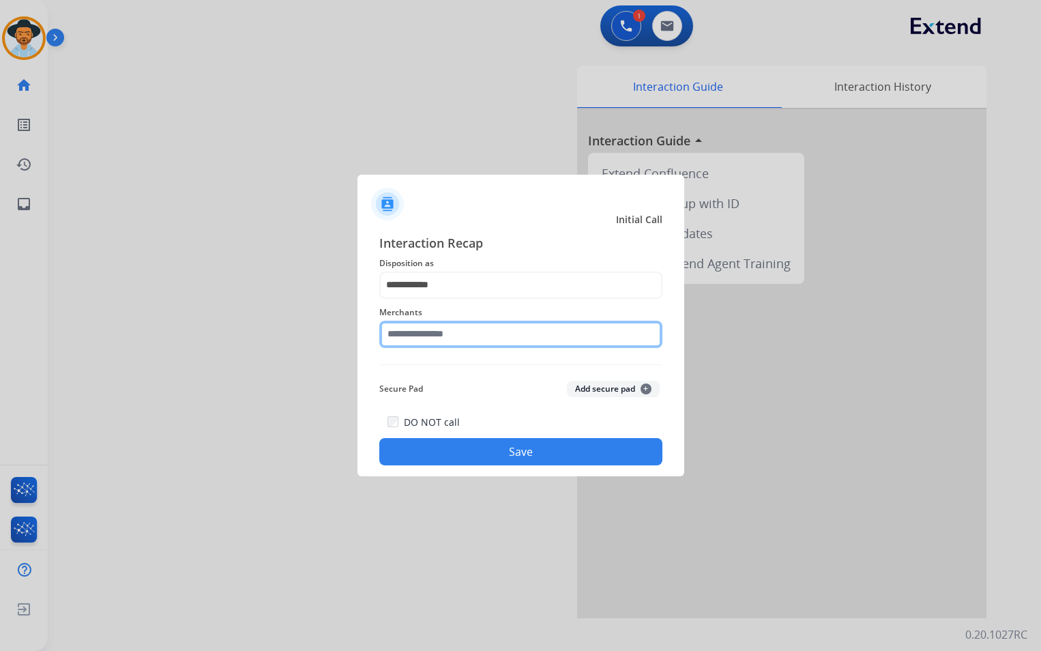
click at [449, 330] on input "text" at bounding box center [520, 334] width 283 height 27
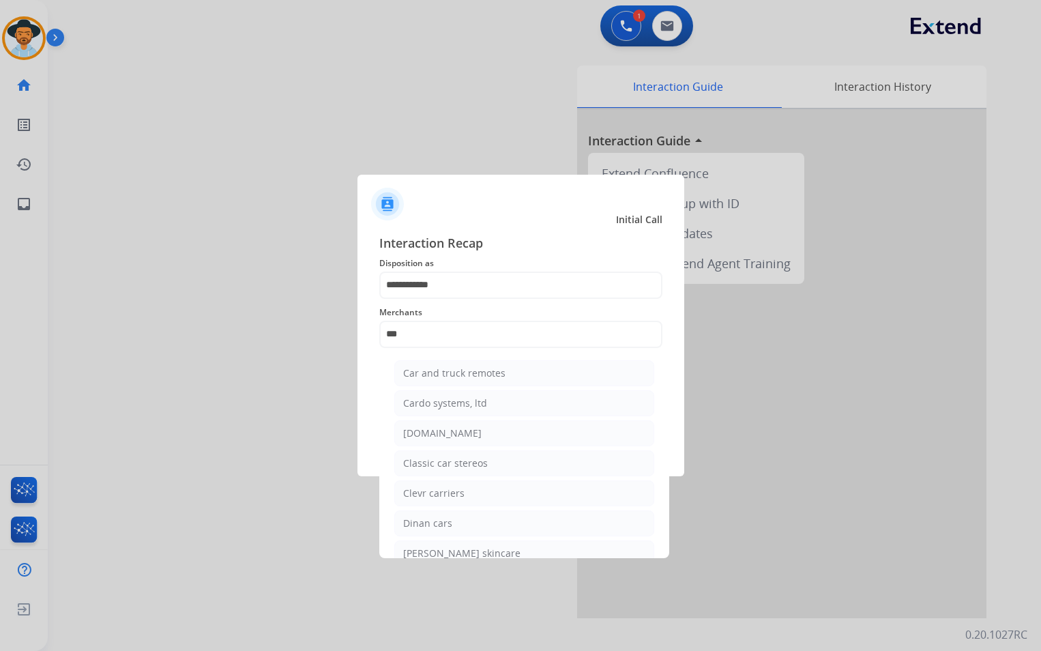
click at [472, 443] on li "[DOMAIN_NAME]" at bounding box center [524, 433] width 260 height 26
type input "**********"
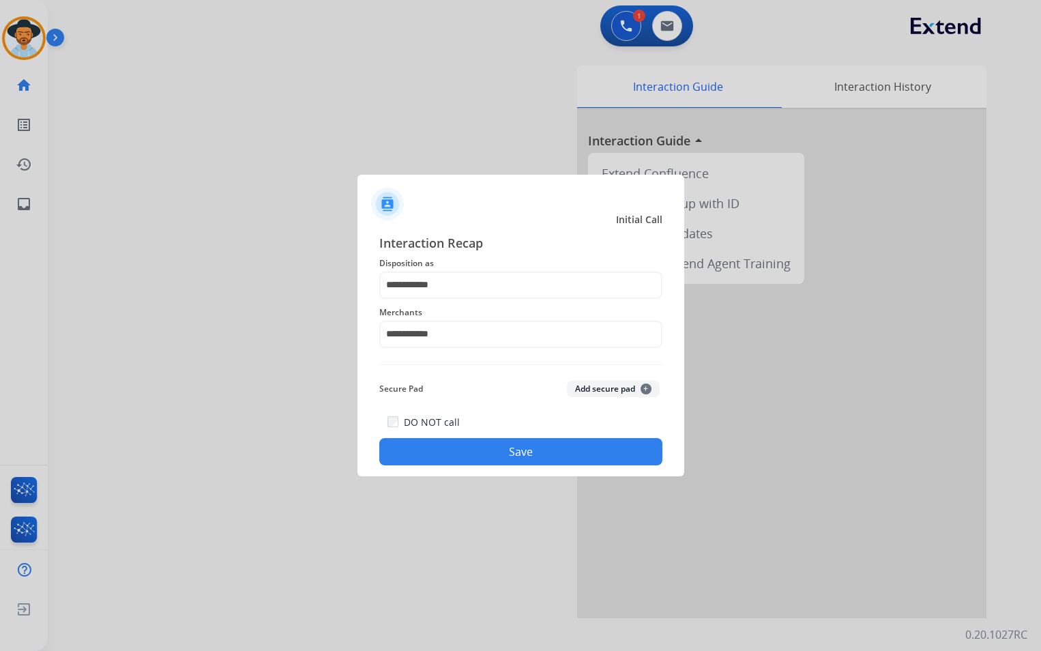
click at [486, 449] on button "Save" at bounding box center [520, 451] width 283 height 27
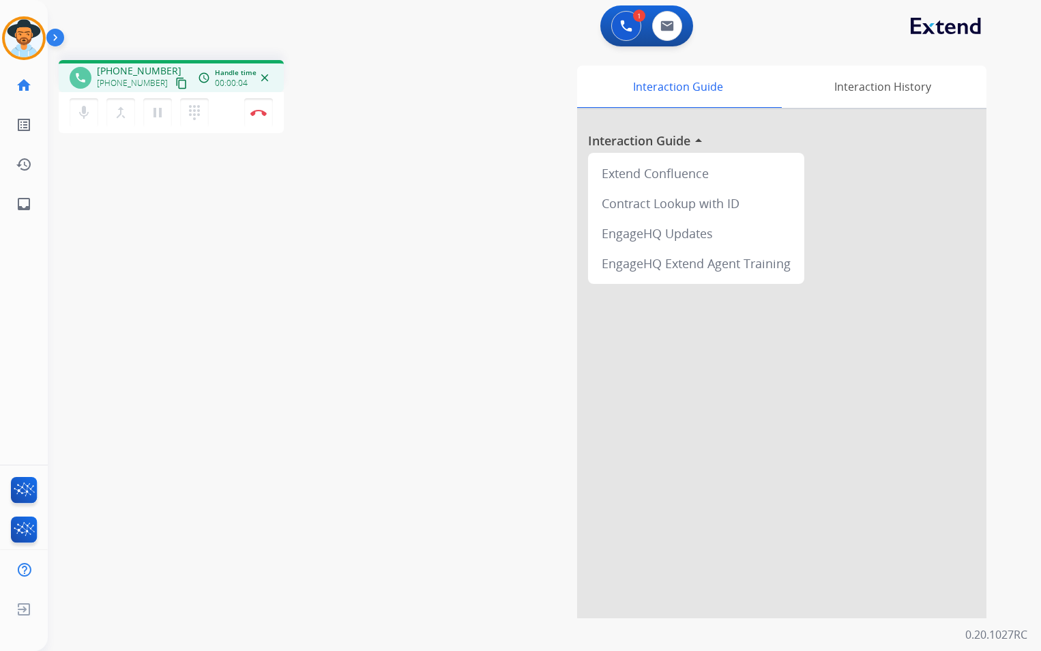
click at [687, 318] on div at bounding box center [781, 363] width 409 height 509
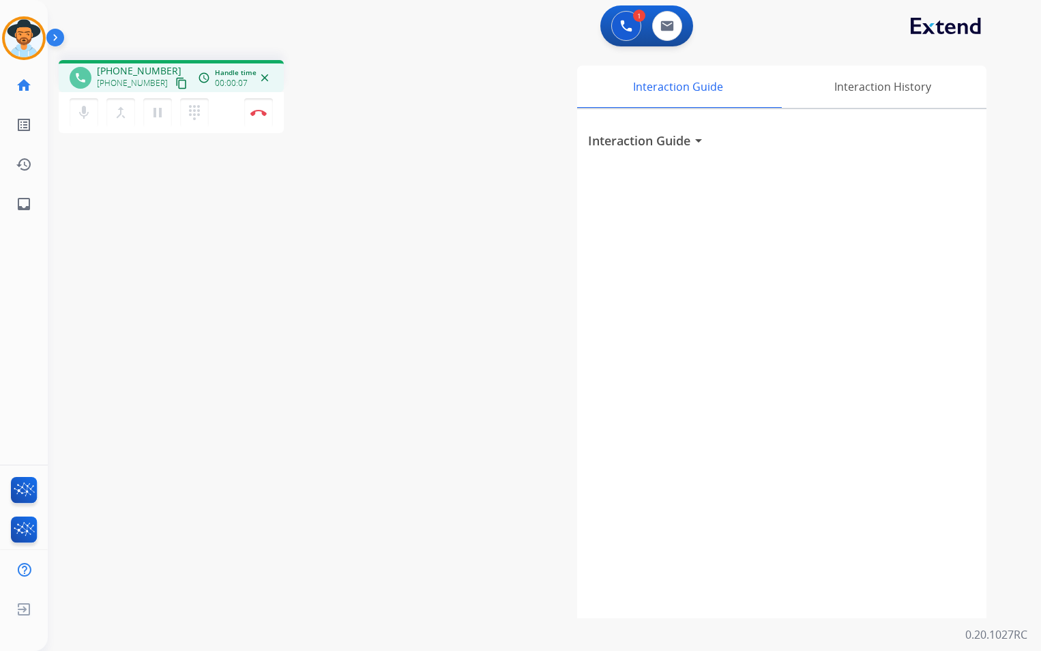
click at [175, 83] on mat-icon "content_copy" at bounding box center [181, 83] width 12 height 12
click at [261, 117] on button "Disconnect" at bounding box center [258, 112] width 29 height 29
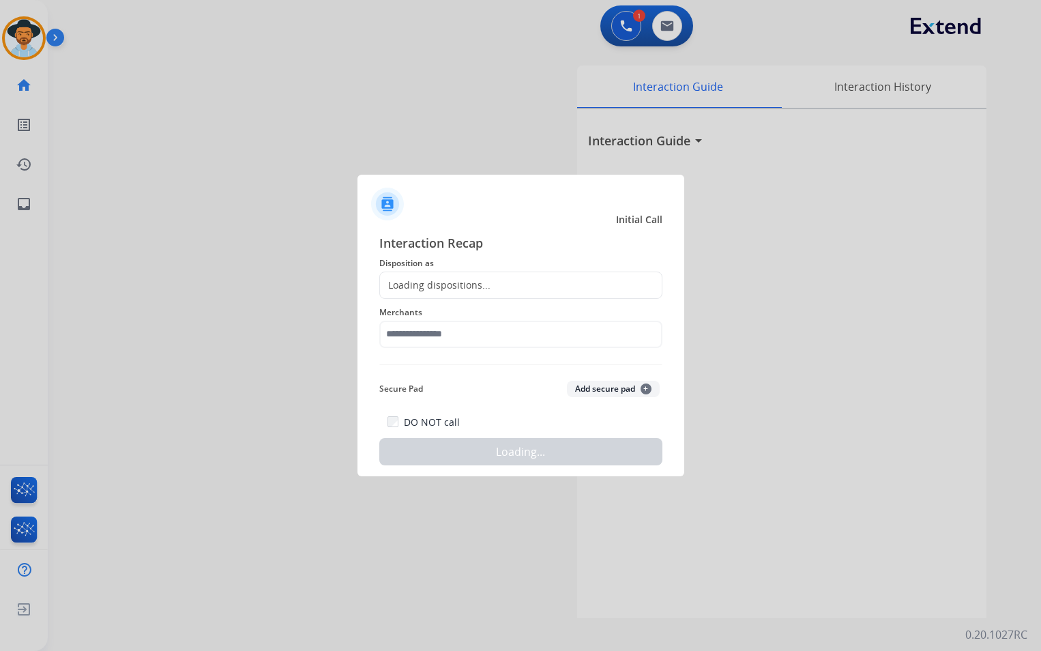
click at [509, 282] on div "Loading dispositions..." at bounding box center [520, 284] width 283 height 27
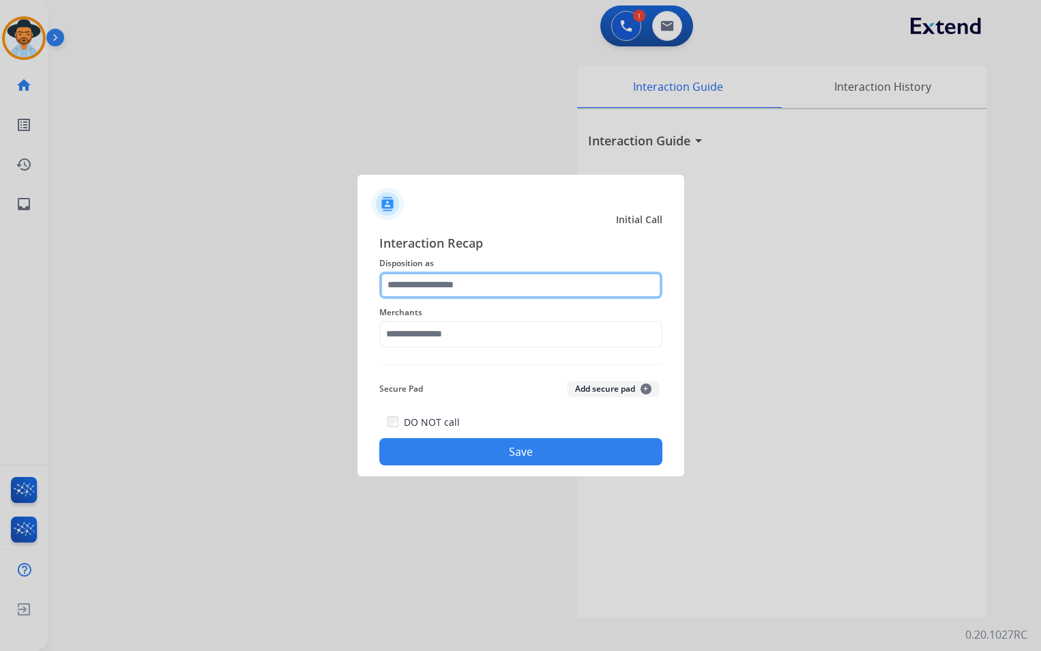
click at [505, 297] on input "text" at bounding box center [520, 284] width 283 height 27
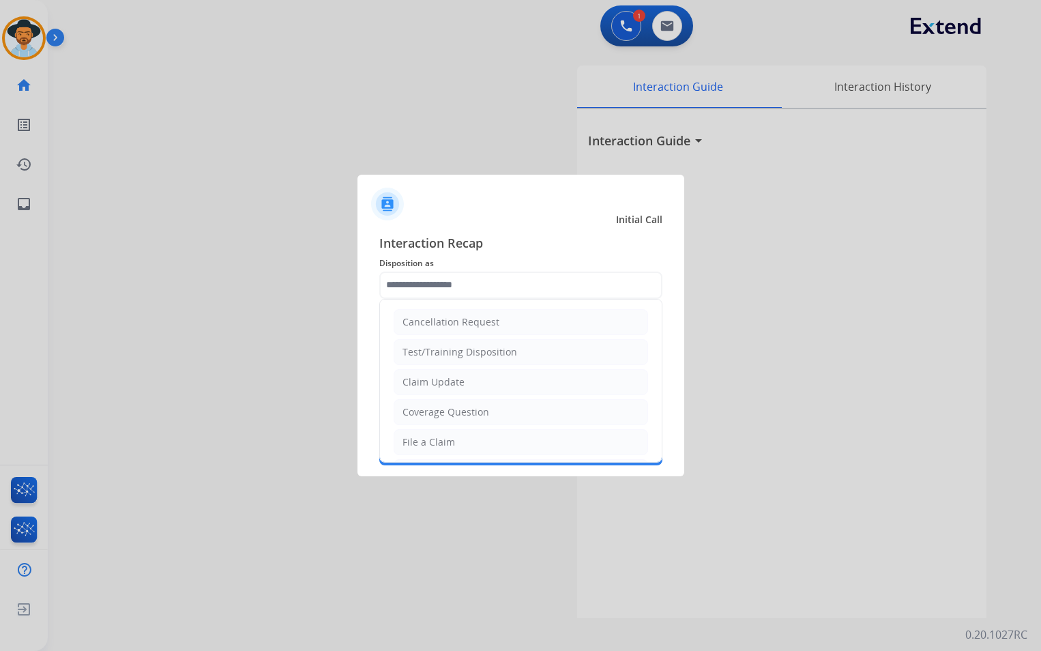
click at [462, 396] on ul "Cancellation Request Test/Training Disposition Claim Update Coverage Question F…" at bounding box center [521, 486] width 282 height 375
click at [471, 382] on li "Claim Update" at bounding box center [521, 382] width 254 height 26
type input "**********"
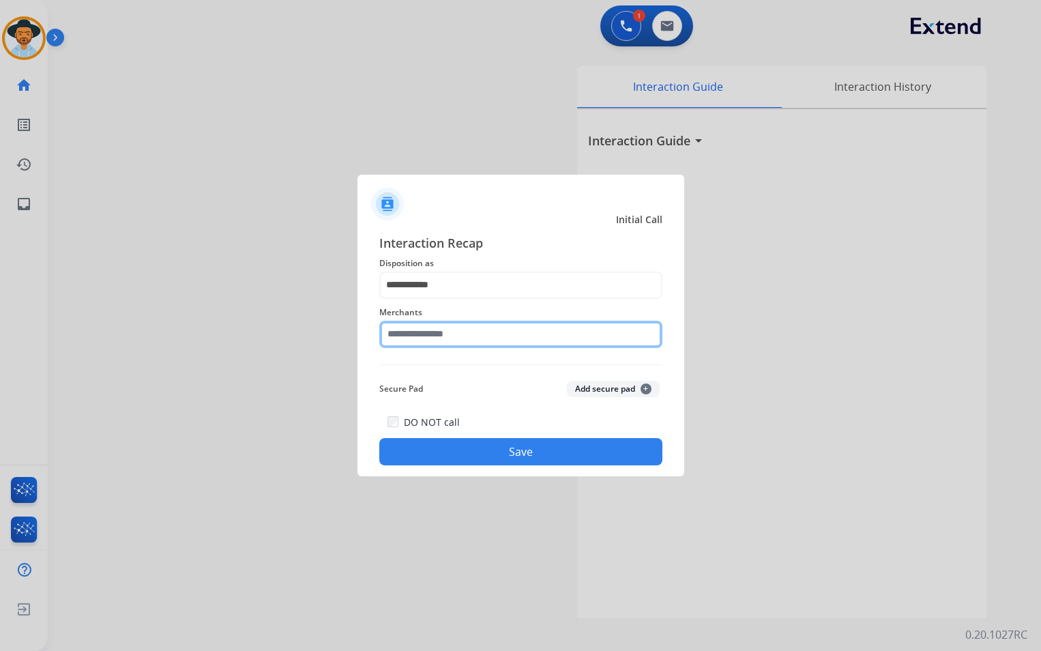
click at [435, 337] on input "text" at bounding box center [520, 334] width 283 height 27
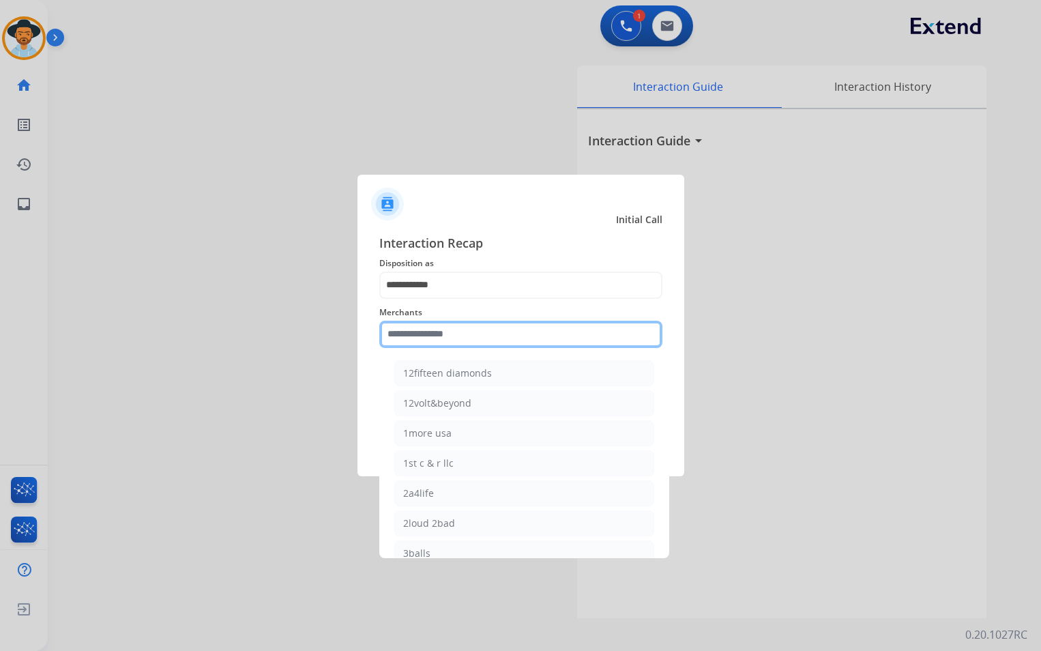
type input "*"
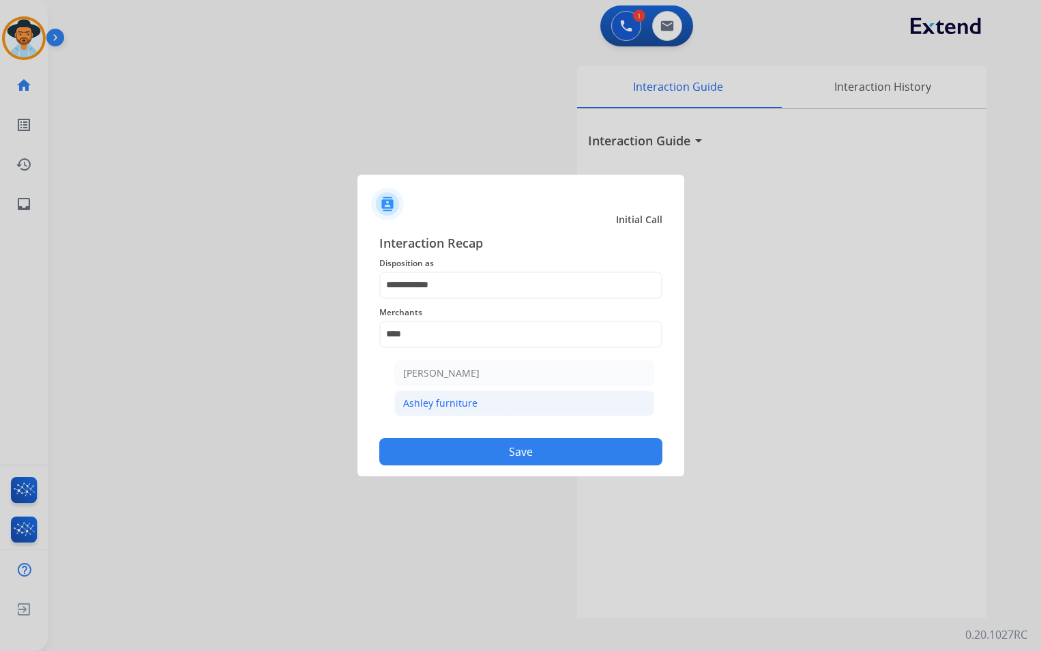
click at [518, 404] on li "Ashley furniture" at bounding box center [524, 403] width 260 height 26
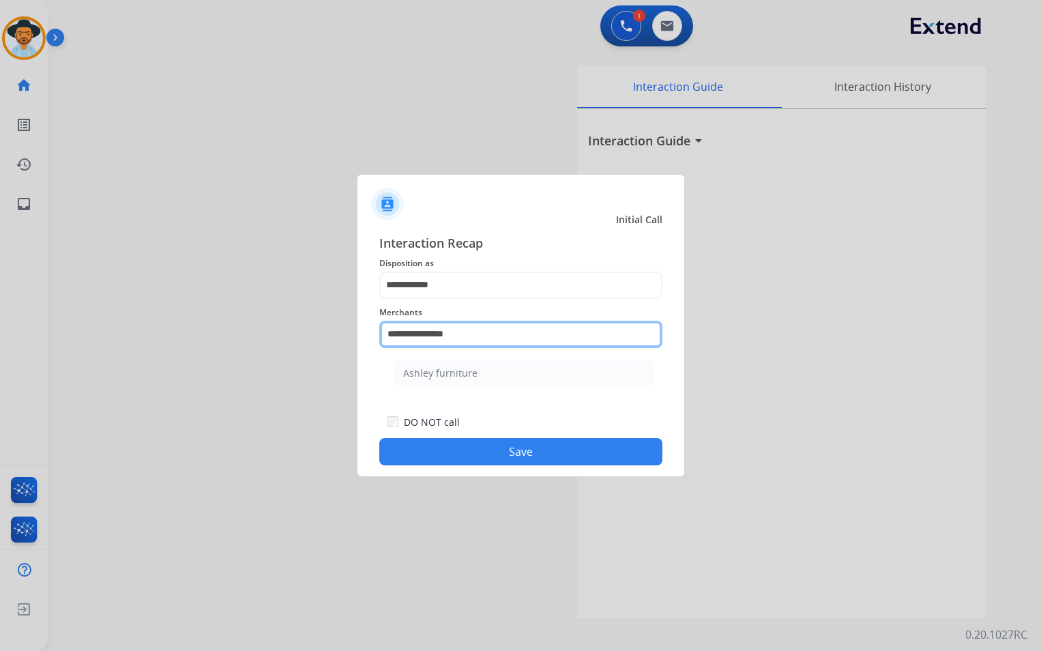
drag, startPoint x: 353, startPoint y: 347, endPoint x: 276, endPoint y: 353, distance: 77.3
click at [0, 353] on app-contact-recap-modal "**********" at bounding box center [0, 325] width 0 height 651
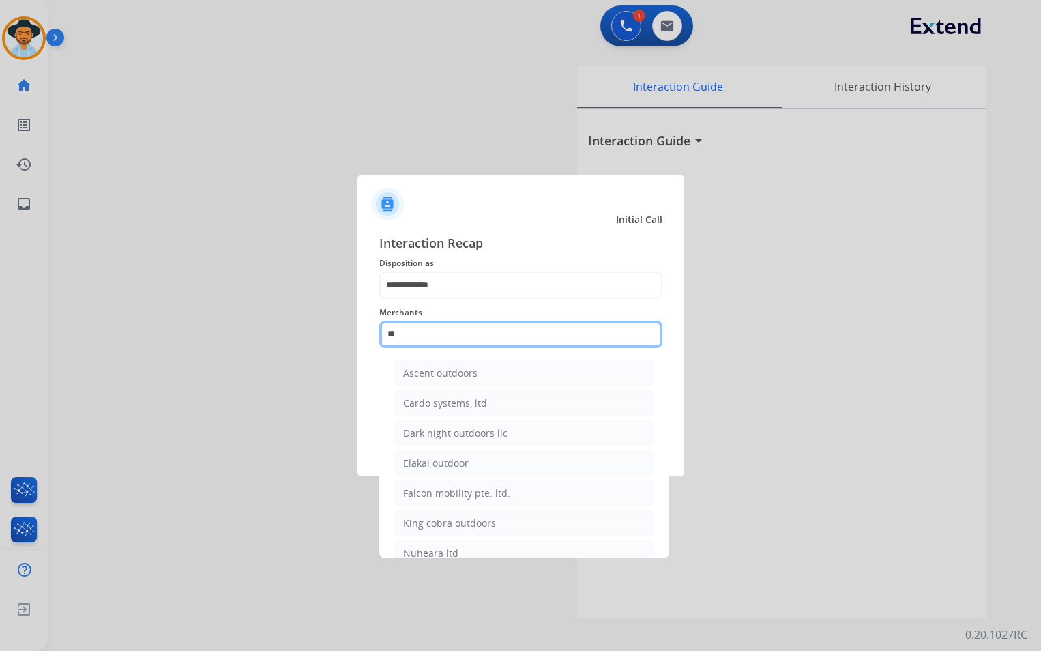
type input "*"
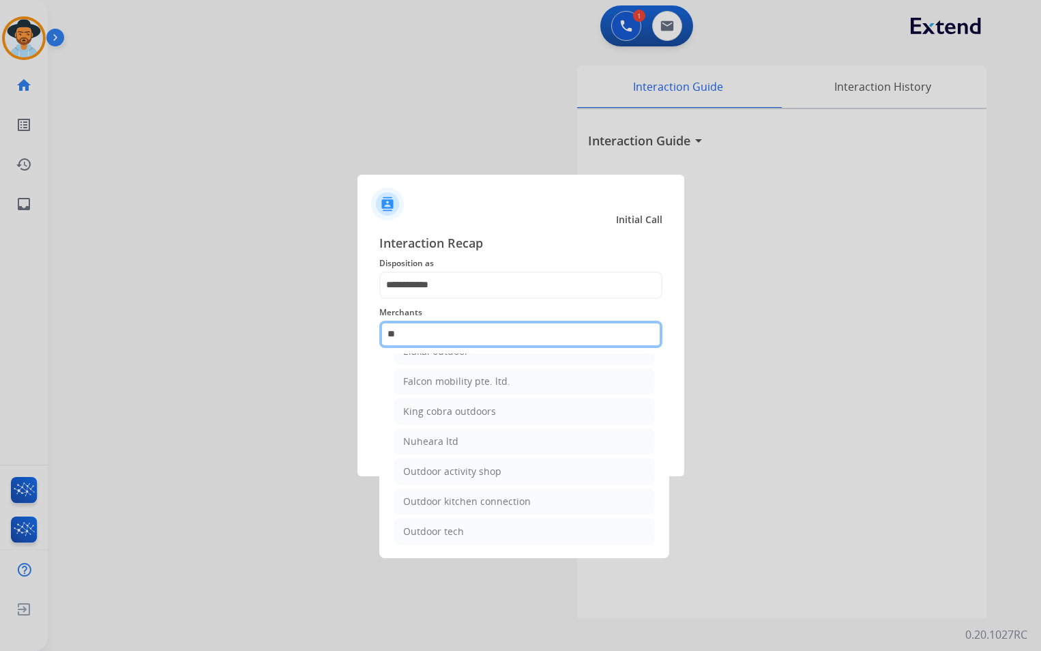
drag, startPoint x: 484, startPoint y: 336, endPoint x: 329, endPoint y: 346, distance: 155.8
click at [0, 346] on app-contact-recap-modal "**********" at bounding box center [0, 325] width 0 height 651
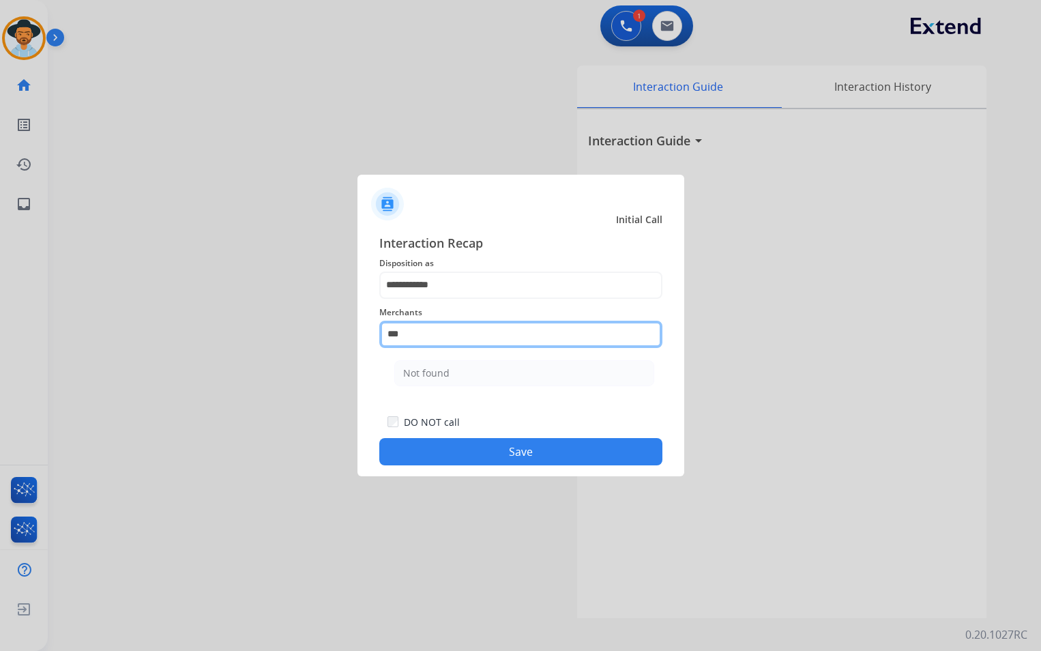
scroll to position [0, 0]
click at [513, 365] on li "Not found" at bounding box center [524, 373] width 260 height 26
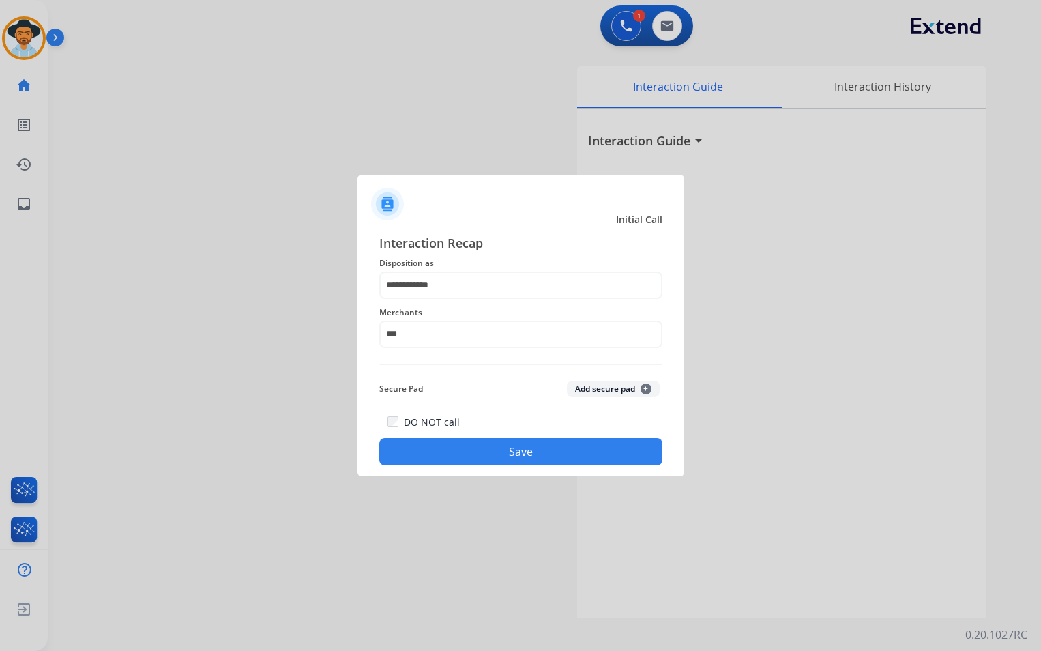
type input "*********"
click at [494, 448] on button "Save" at bounding box center [520, 451] width 283 height 27
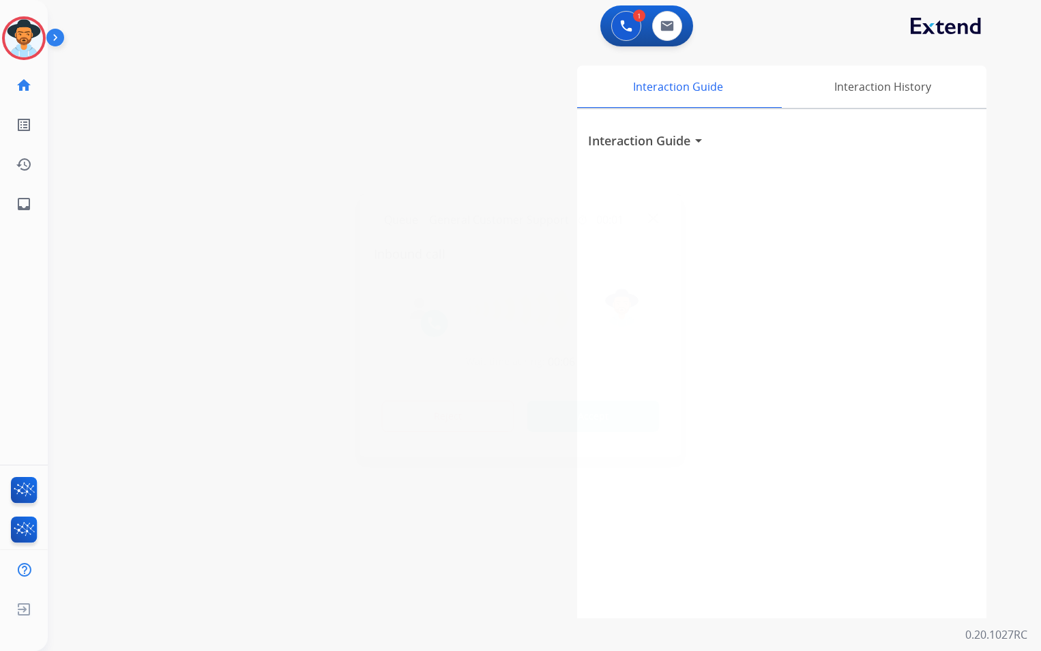
click at [404, 323] on div at bounding box center [420, 309] width 41 height 41
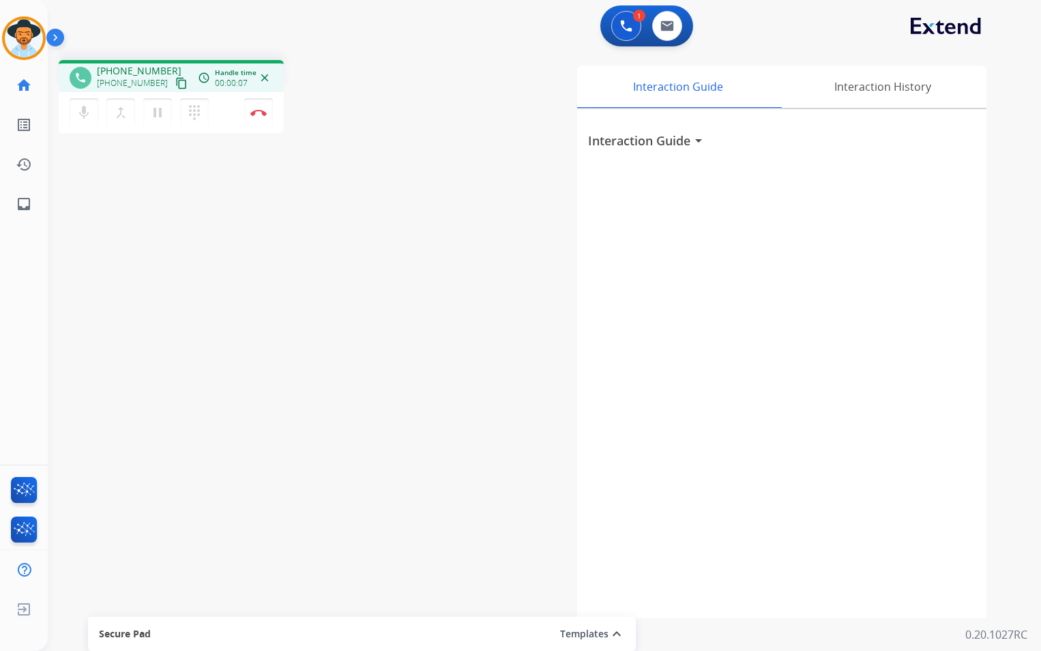
click at [175, 83] on mat-icon "content_copy" at bounding box center [181, 83] width 12 height 12
click at [258, 114] on img at bounding box center [258, 112] width 16 height 7
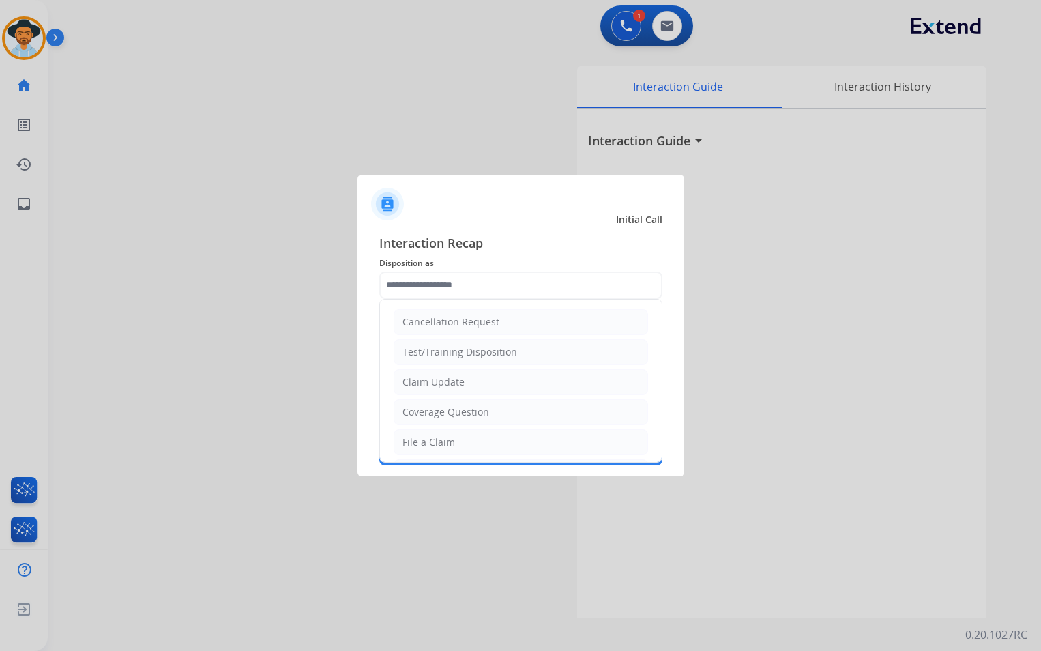
click at [500, 273] on input "text" at bounding box center [520, 284] width 283 height 27
click at [454, 449] on li "File a Claim" at bounding box center [521, 442] width 254 height 26
type input "**********"
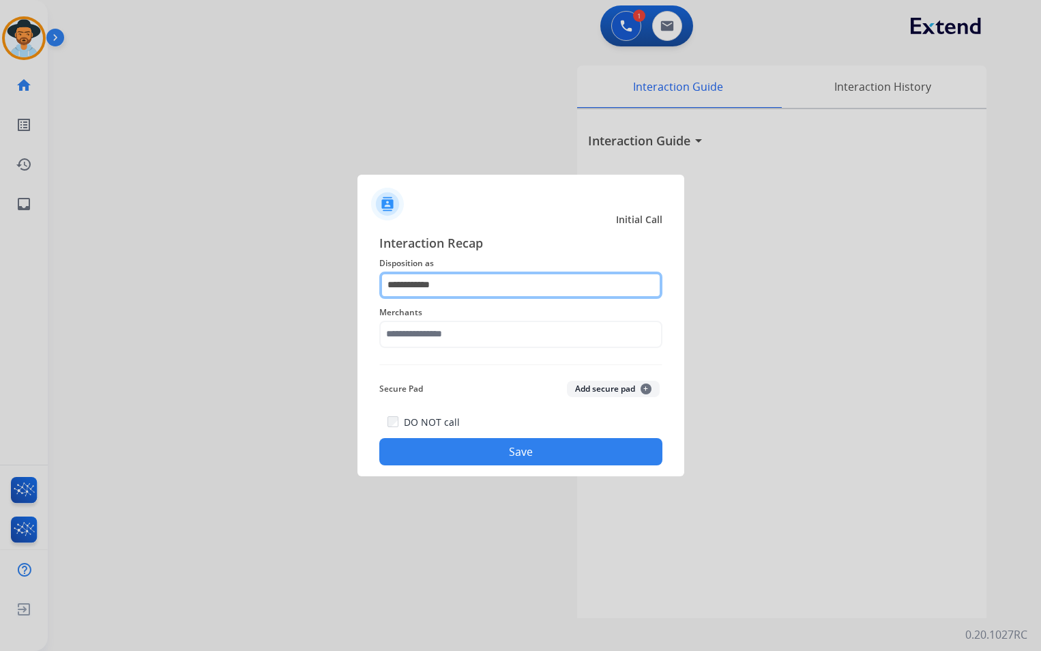
click at [457, 287] on input "**********" at bounding box center [520, 284] width 283 height 27
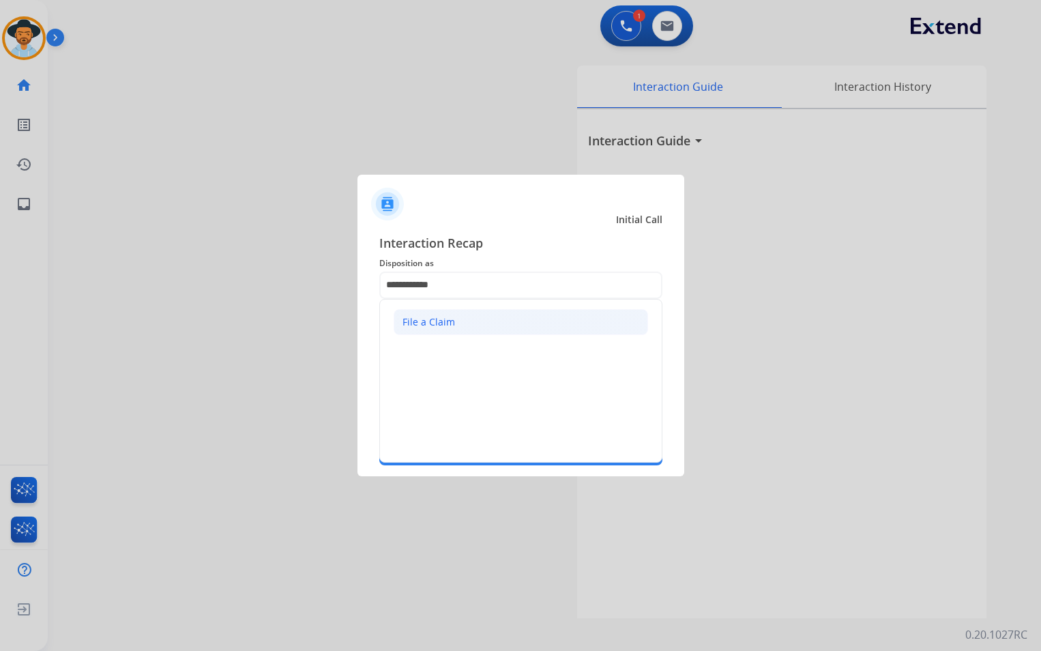
click at [453, 320] on li "File a Claim" at bounding box center [521, 322] width 254 height 26
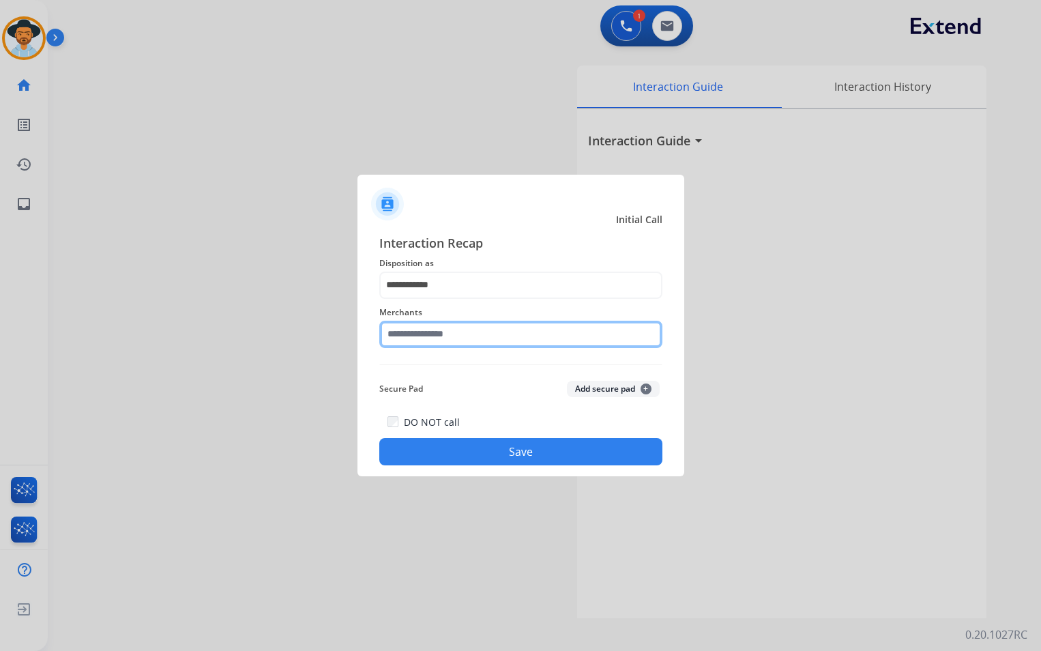
click at [456, 336] on input "text" at bounding box center [520, 334] width 283 height 27
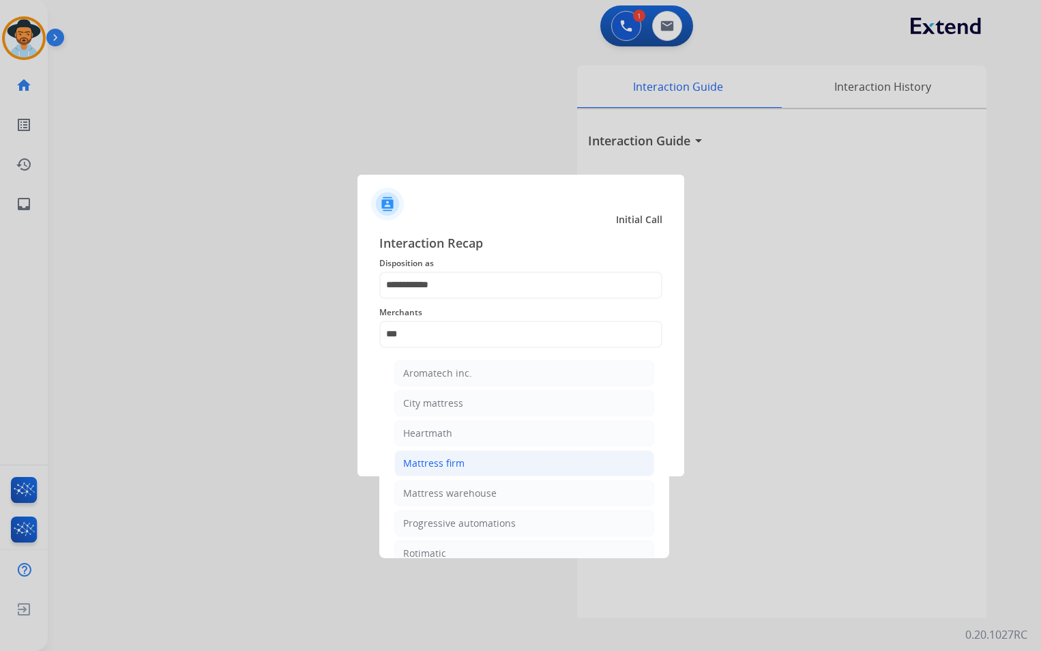
click at [505, 468] on li "Mattress firm" at bounding box center [524, 463] width 260 height 26
type input "**********"
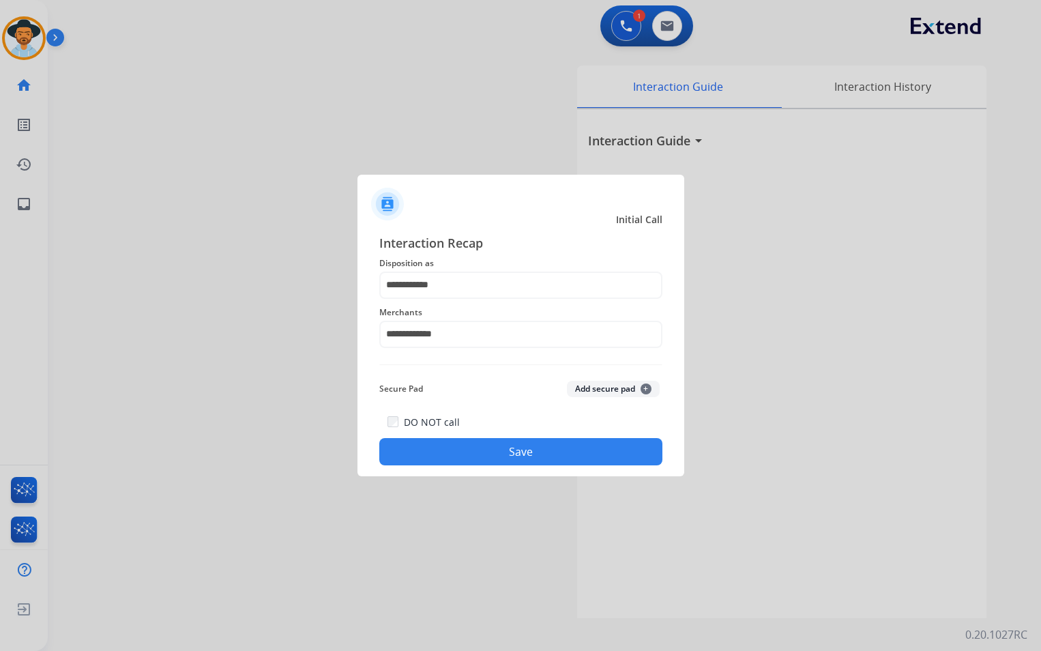
click at [501, 441] on button "Save" at bounding box center [520, 451] width 283 height 27
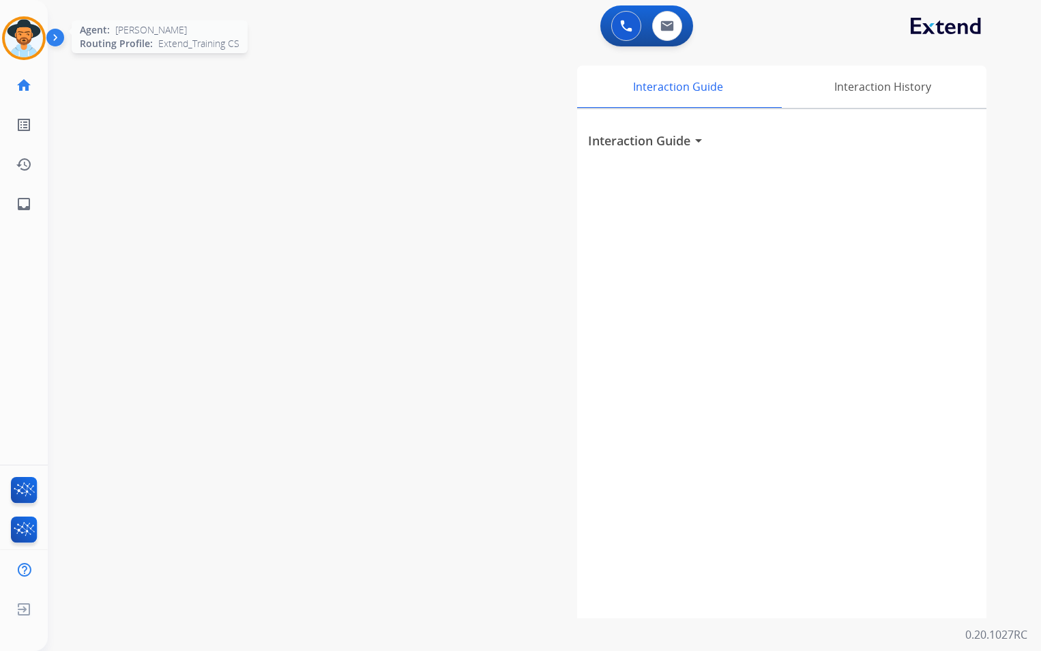
click at [15, 53] on img at bounding box center [24, 38] width 38 height 38
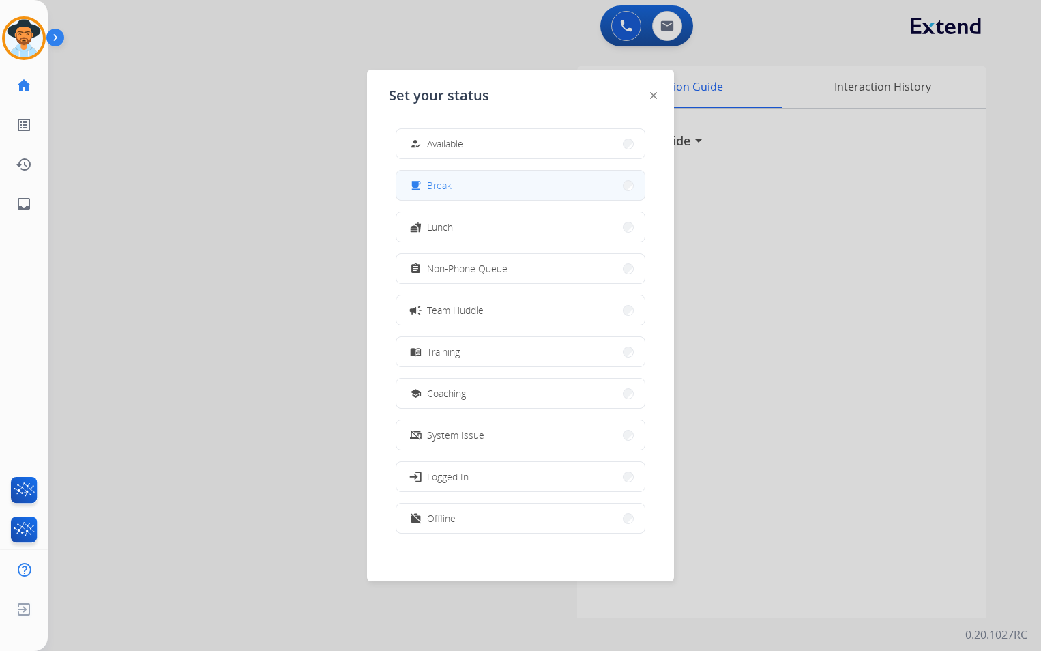
click at [464, 180] on button "free_breakfast Break" at bounding box center [520, 185] width 248 height 29
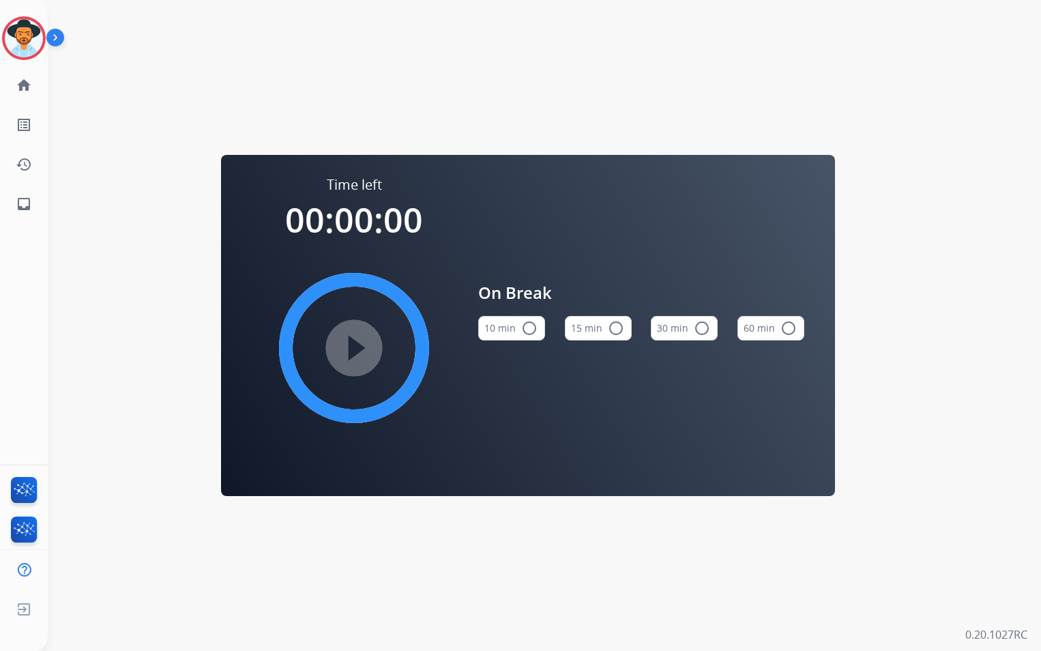
click at [613, 334] on mat-icon "radio_button_unchecked" at bounding box center [616, 328] width 16 height 16
click at [362, 351] on mat-icon "play_circle_filled" at bounding box center [354, 348] width 16 height 16
click at [602, 269] on div "On Break 10 min radio_button_unchecked 15 min check_circle 30 min radio_button_…" at bounding box center [641, 316] width 326 height 282
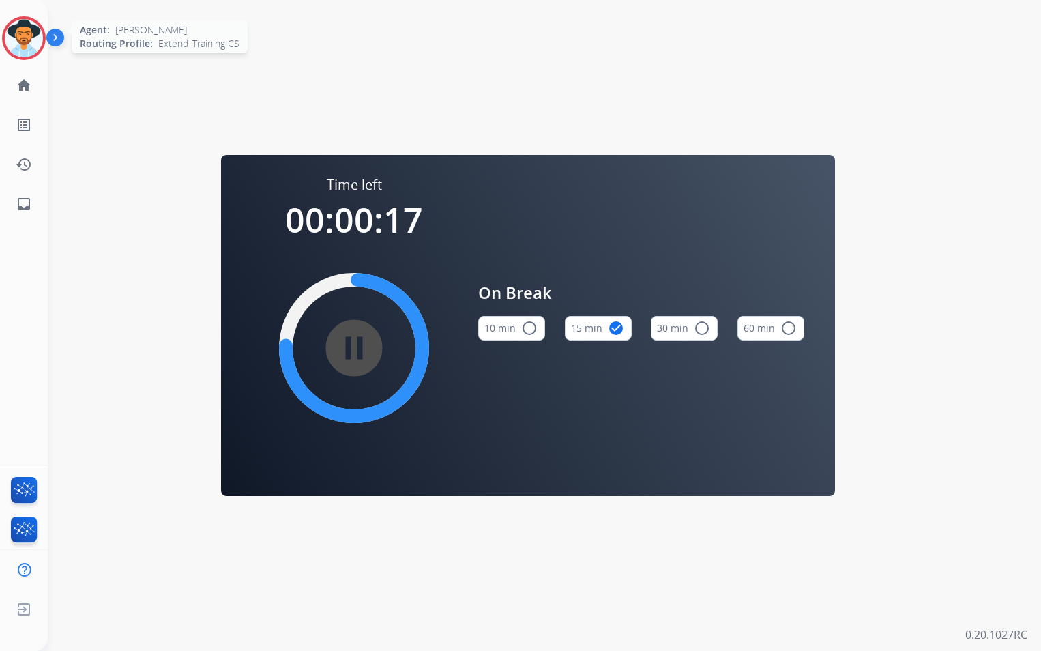
click at [21, 46] on img at bounding box center [24, 38] width 38 height 38
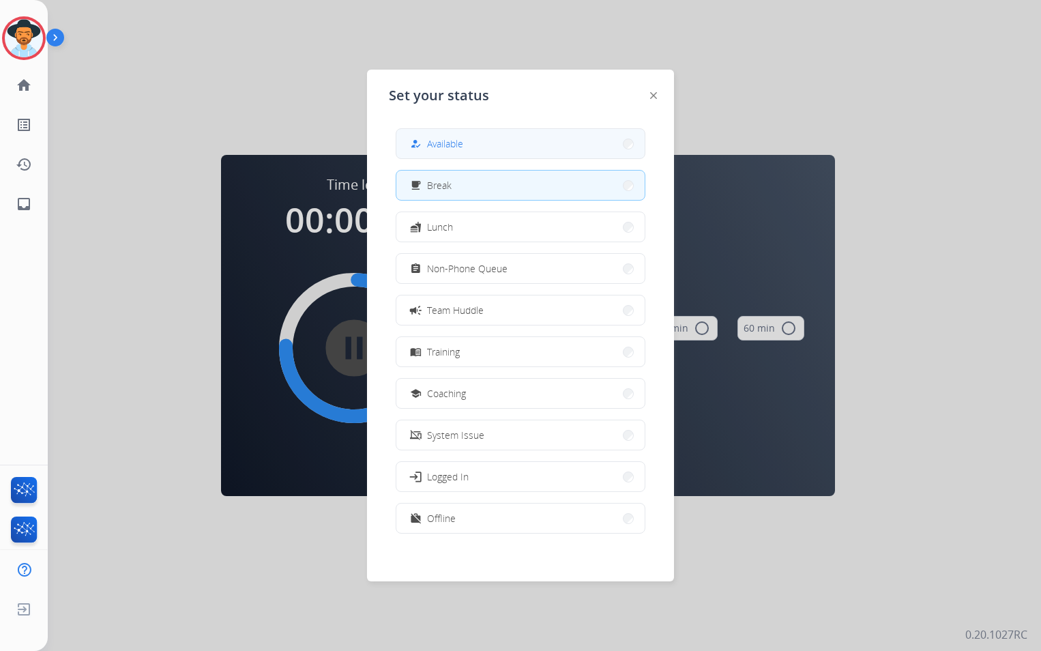
click at [481, 136] on button "how_to_reg Available" at bounding box center [520, 143] width 248 height 29
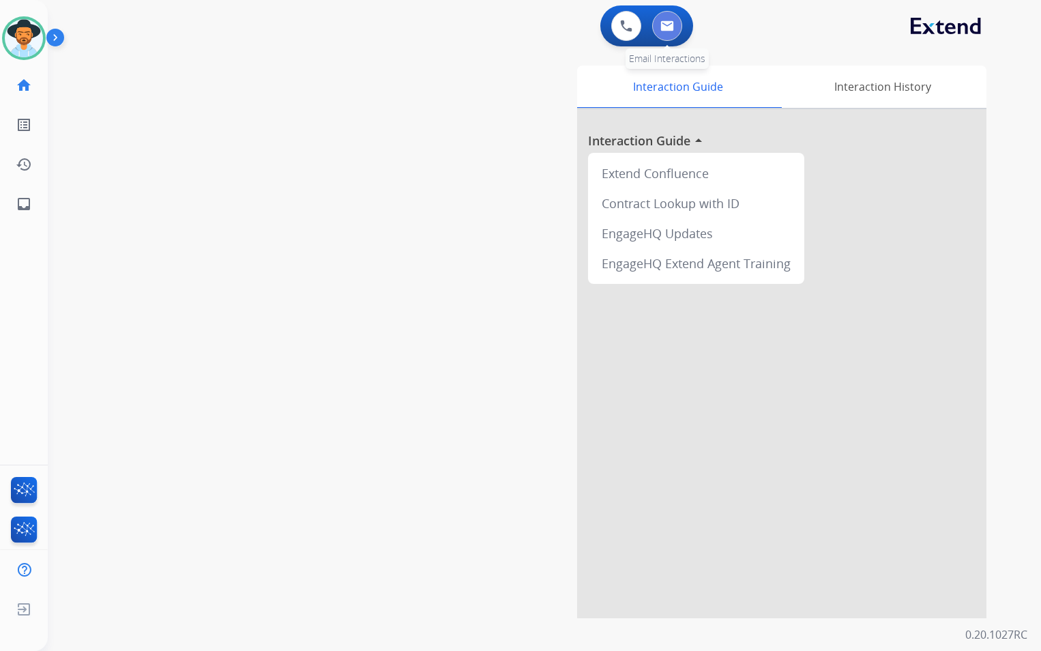
click at [670, 31] on img at bounding box center [667, 25] width 14 height 11
